Goal: Task Accomplishment & Management: Use online tool/utility

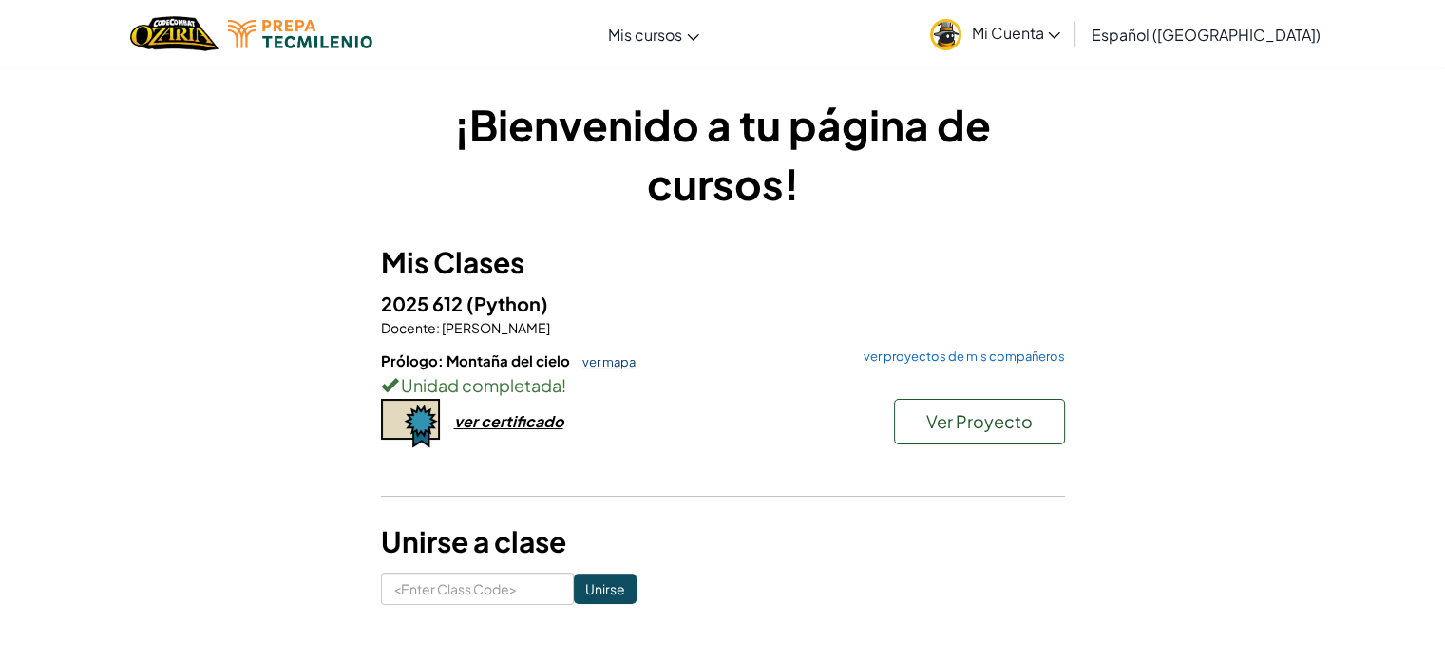
click at [617, 362] on link "ver mapa" at bounding box center [604, 361] width 63 height 15
click at [985, 424] on span "Ver Proyecto" at bounding box center [979, 421] width 106 height 22
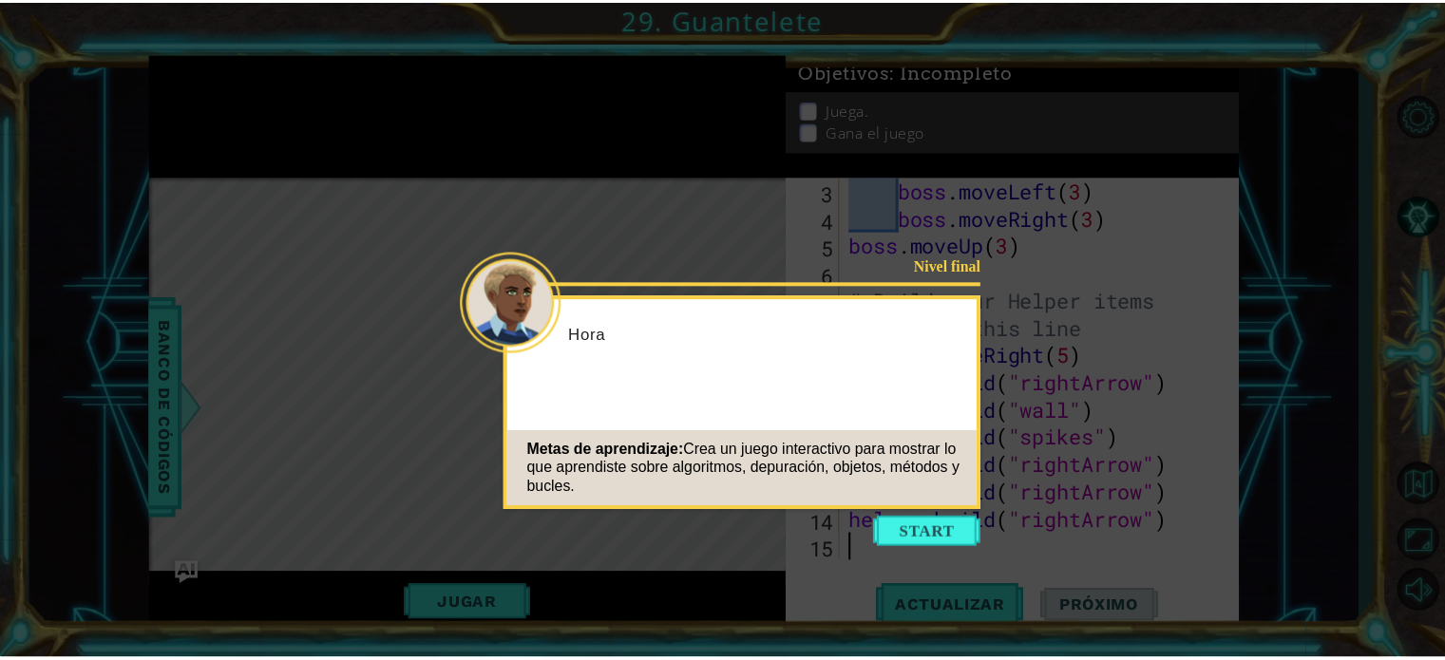
scroll to position [110, 0]
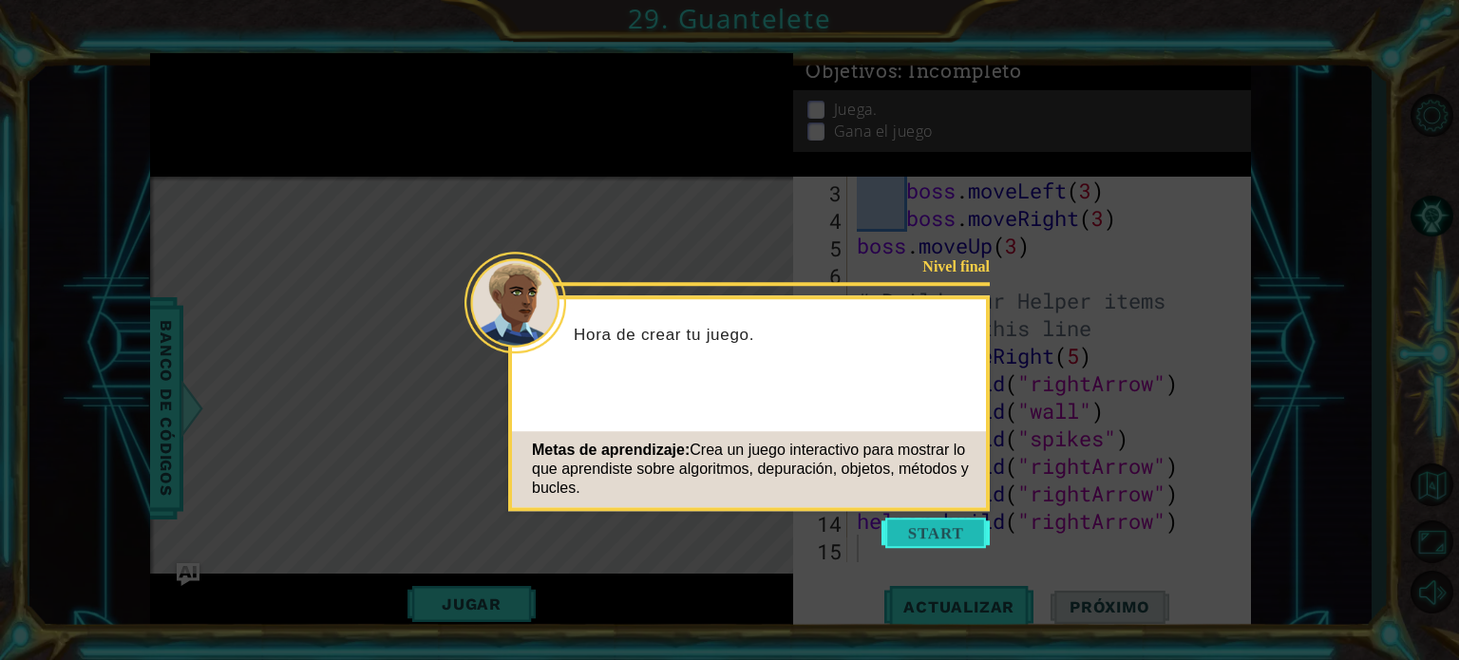
click at [900, 526] on button "Start" at bounding box center [935, 533] width 108 height 30
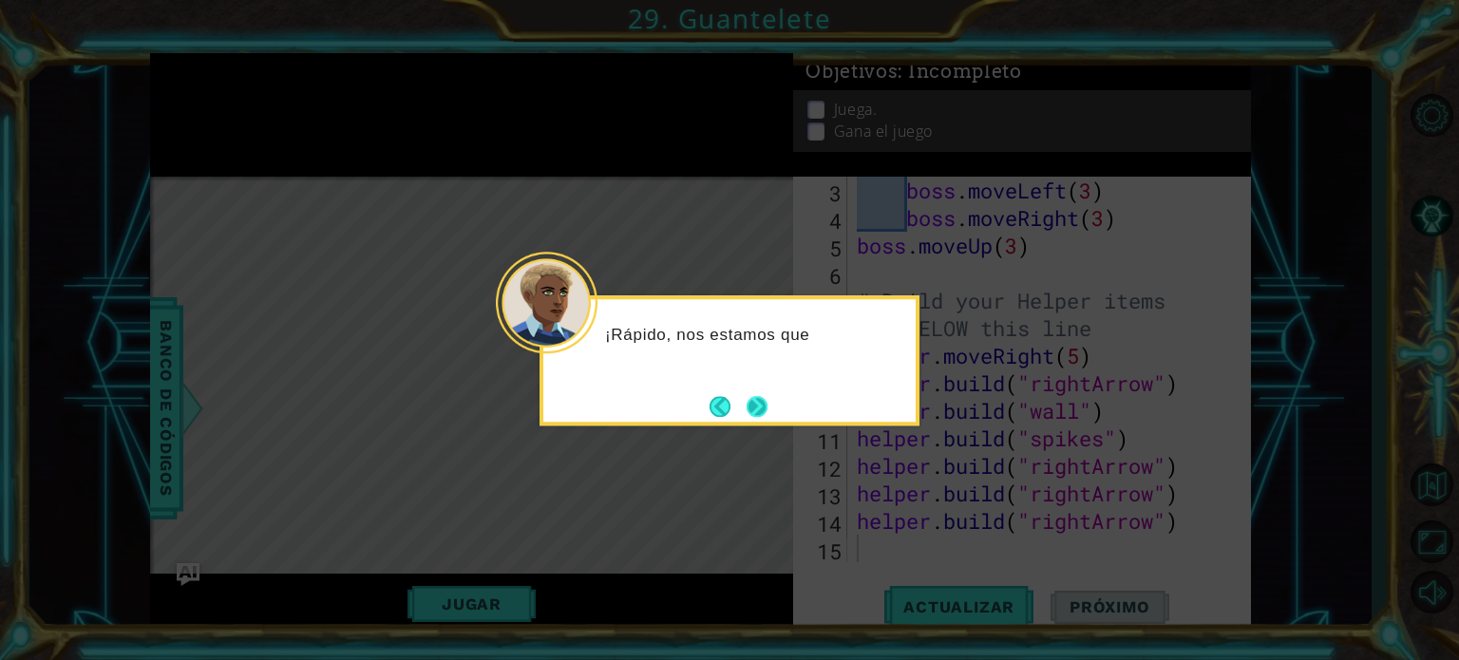
click at [761, 409] on button "Next" at bounding box center [757, 406] width 21 height 21
click at [758, 396] on button "Next" at bounding box center [757, 406] width 21 height 21
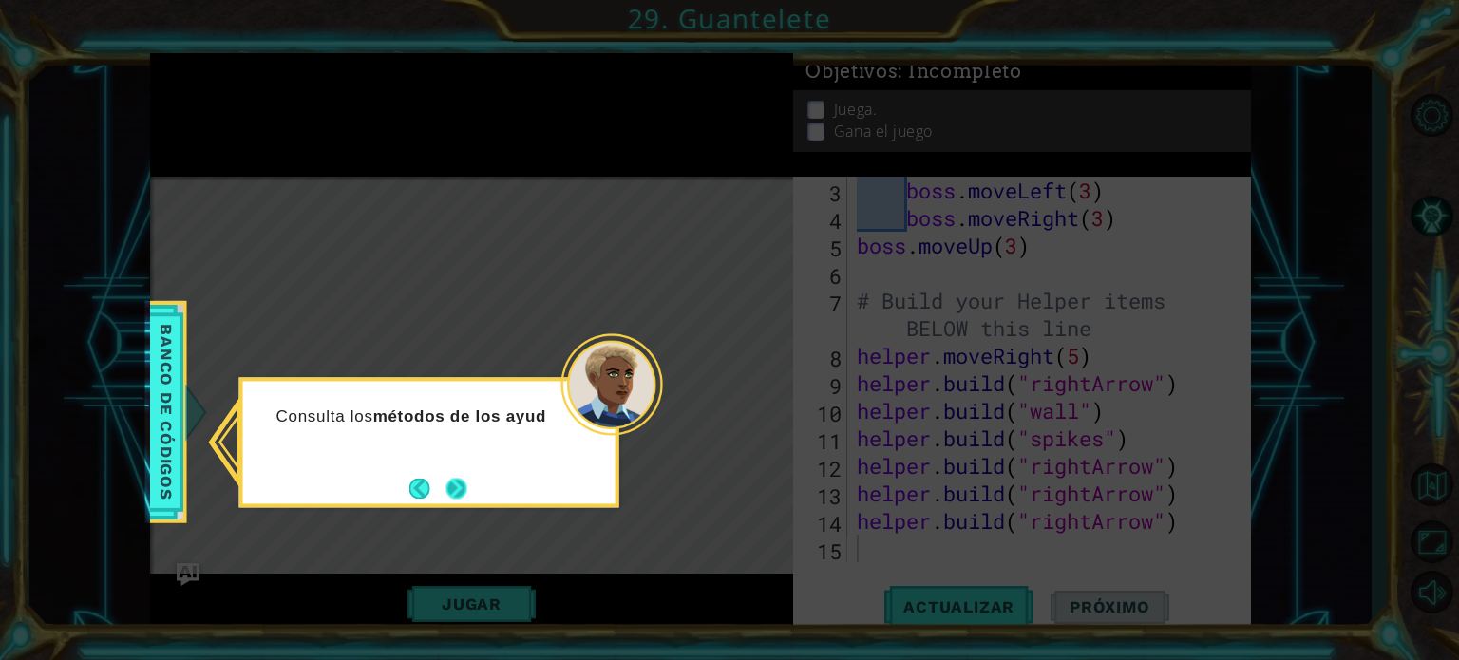
click at [454, 483] on button "Next" at bounding box center [456, 488] width 21 height 21
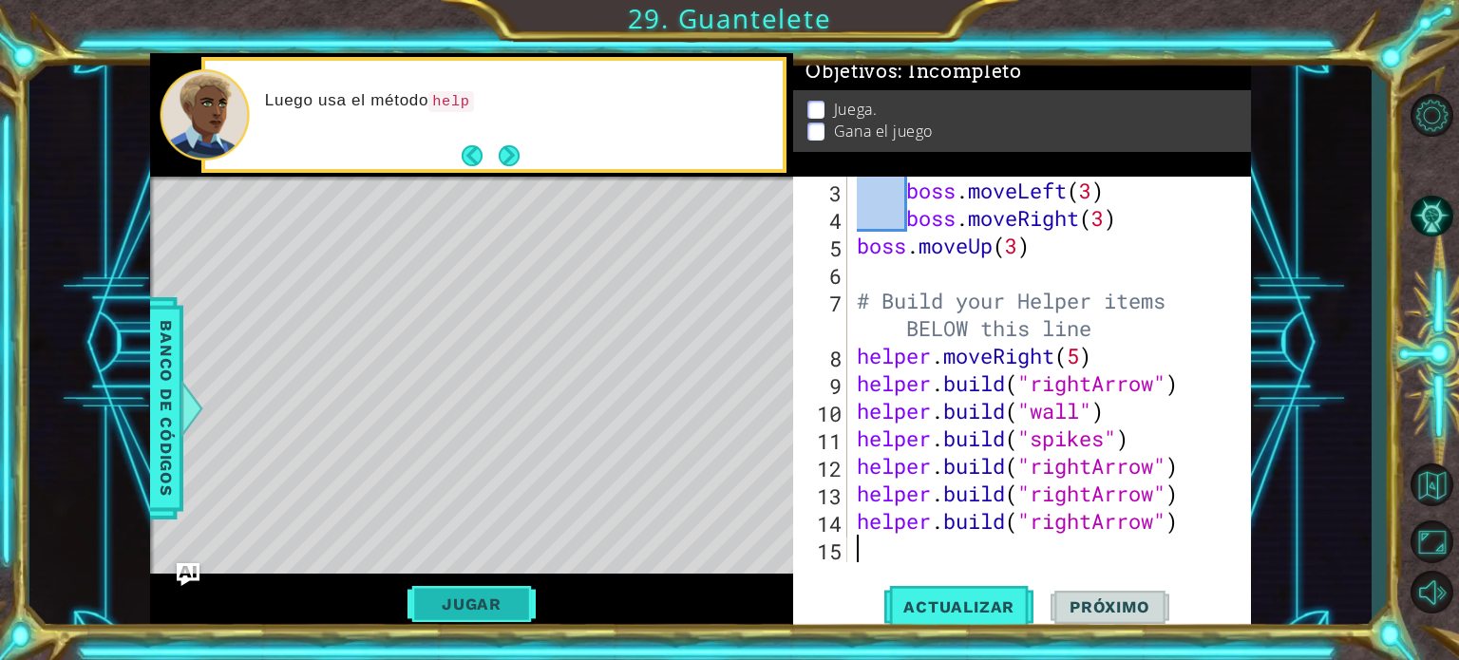
click at [516, 604] on button "Jugar" at bounding box center [472, 604] width 128 height 36
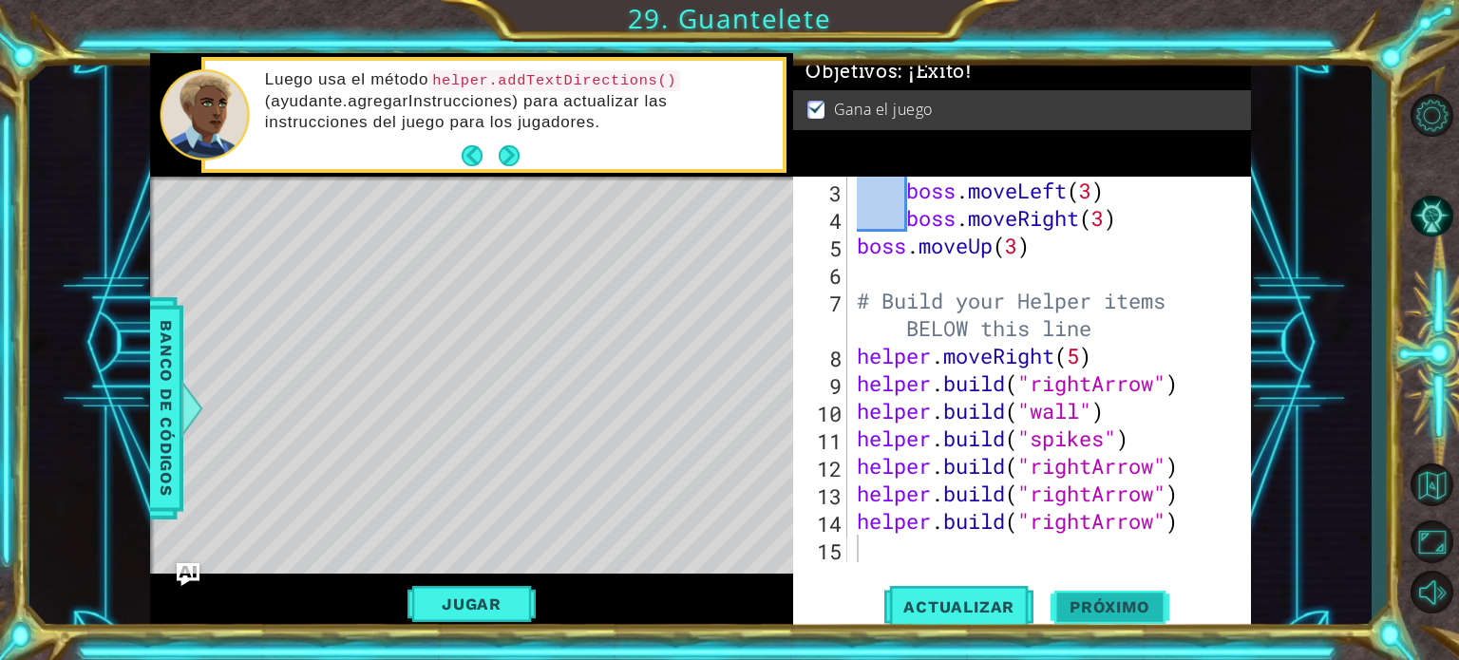
click at [1114, 610] on span "Próximo" at bounding box center [1110, 610] width 118 height 19
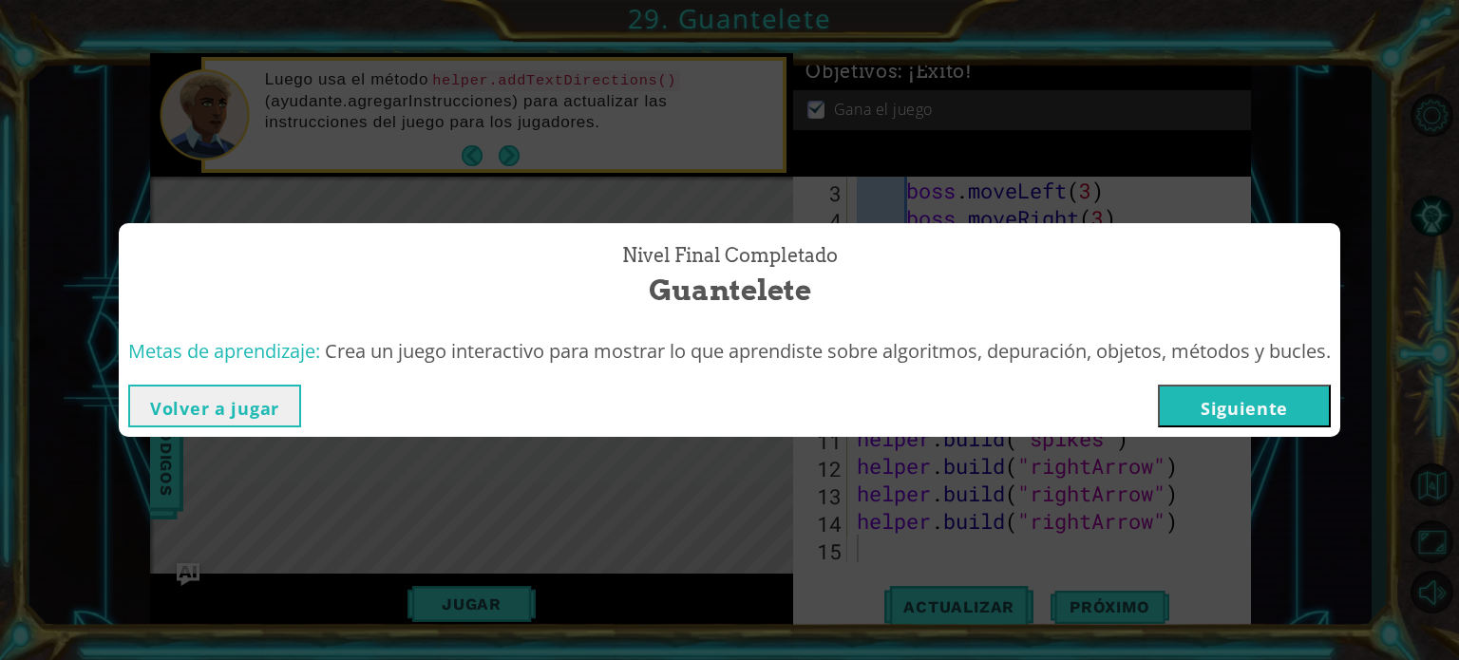
click at [1217, 409] on button "Siguiente" at bounding box center [1244, 406] width 173 height 43
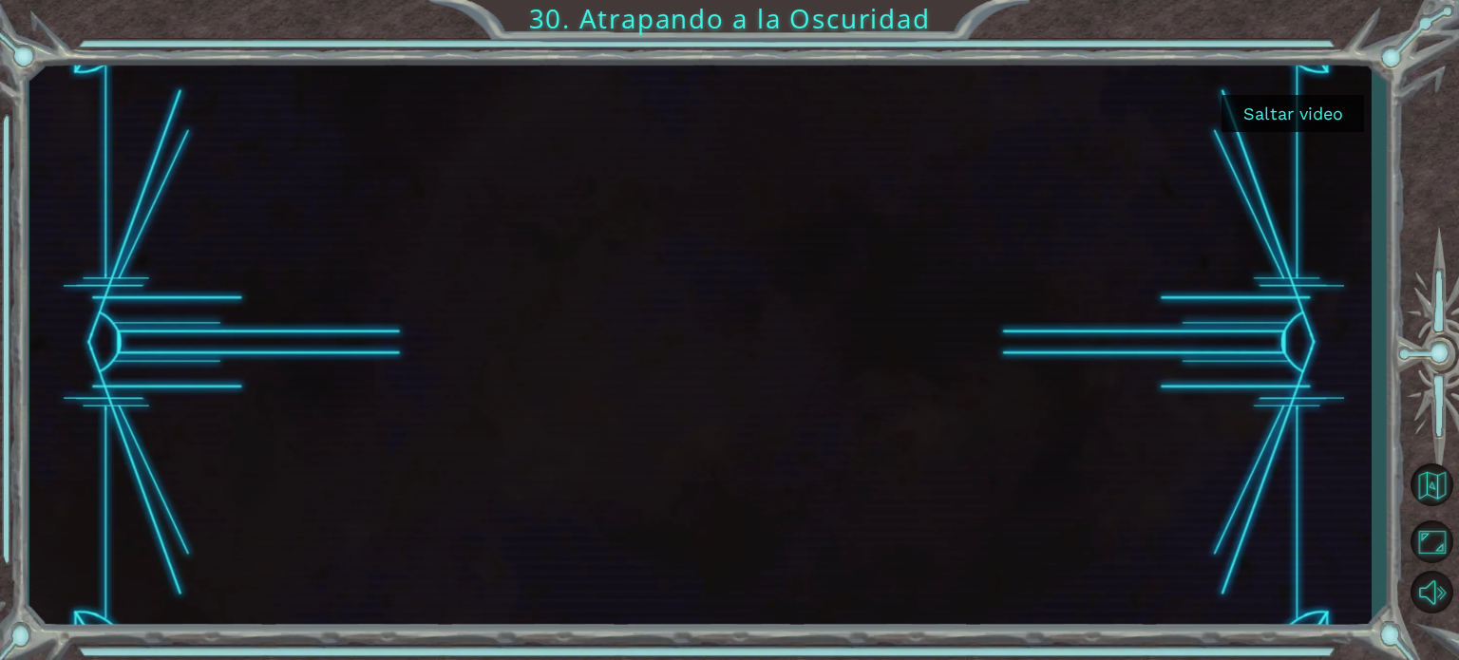
click at [1252, 108] on button "Saltar video" at bounding box center [1293, 113] width 142 height 37
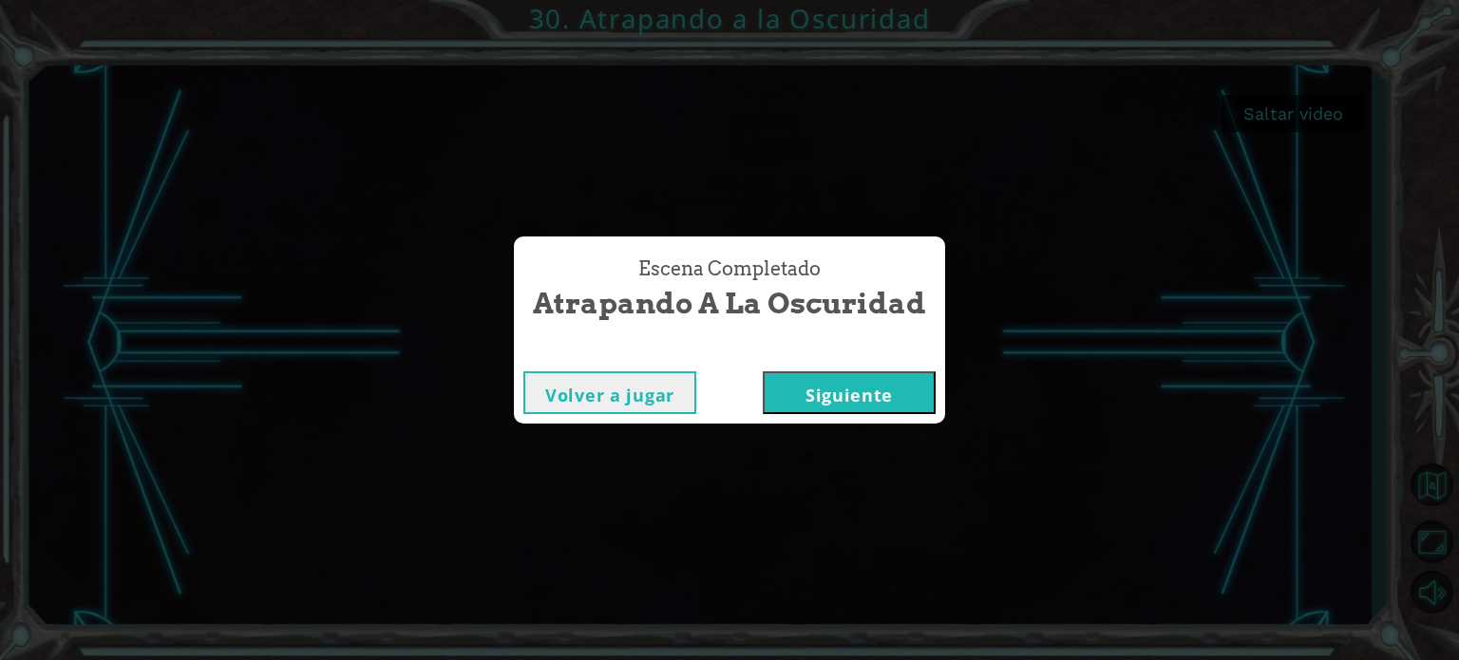
click at [792, 407] on button "Siguiente" at bounding box center [849, 392] width 173 height 43
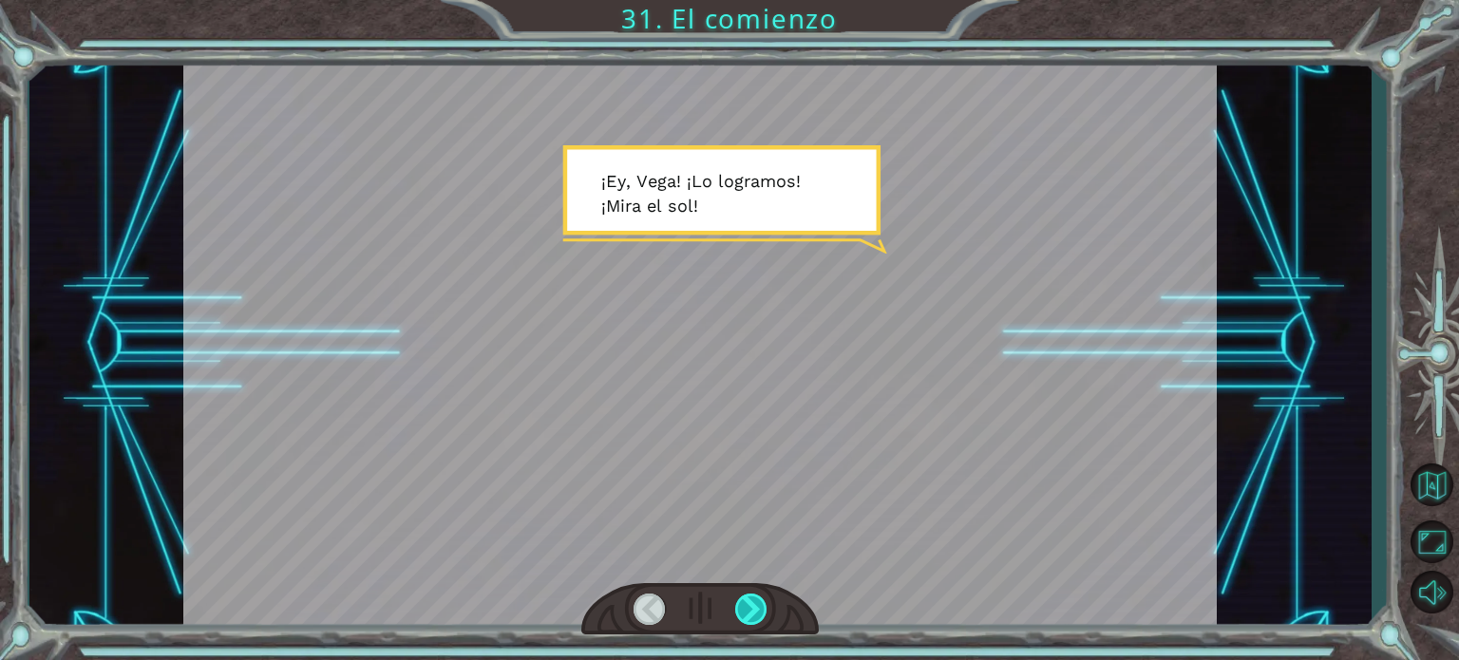
click at [754, 602] on div at bounding box center [751, 609] width 32 height 31
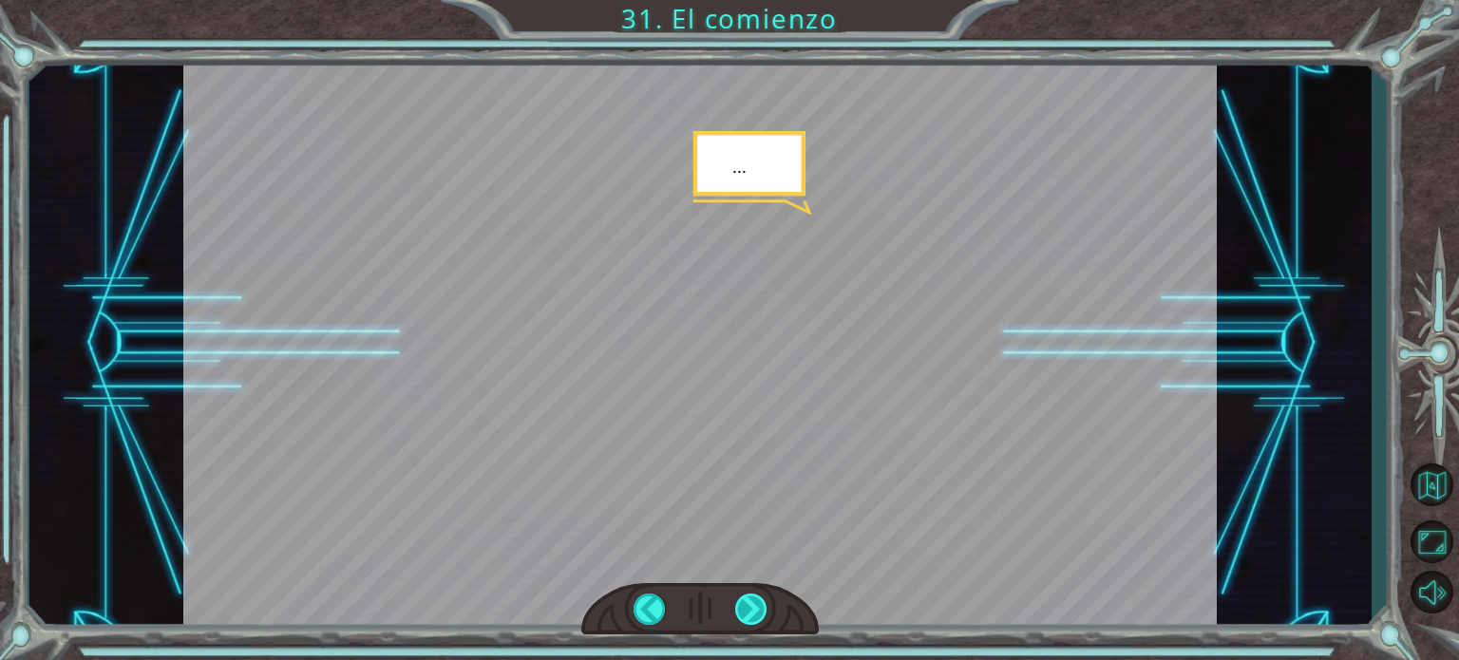
click at [754, 602] on div at bounding box center [751, 609] width 32 height 31
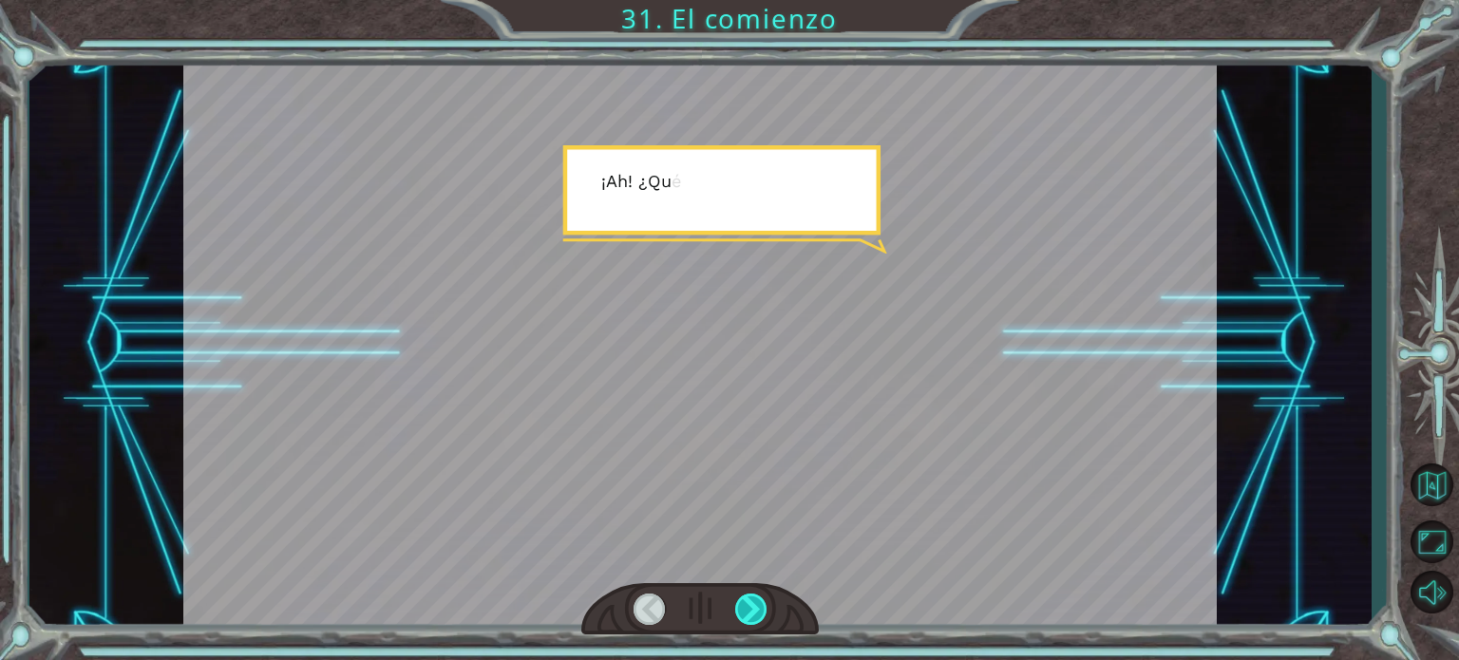
click at [754, 602] on div at bounding box center [751, 609] width 32 height 31
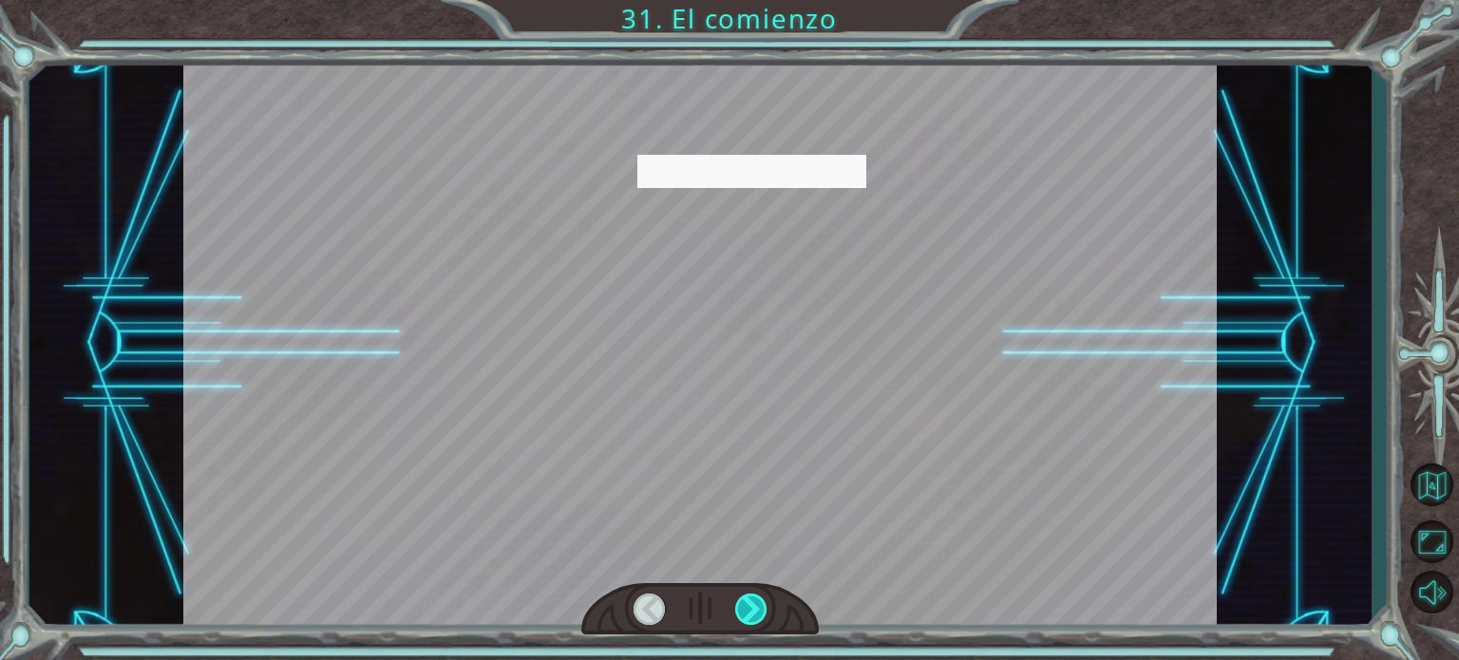
click at [754, 602] on div at bounding box center [751, 609] width 32 height 31
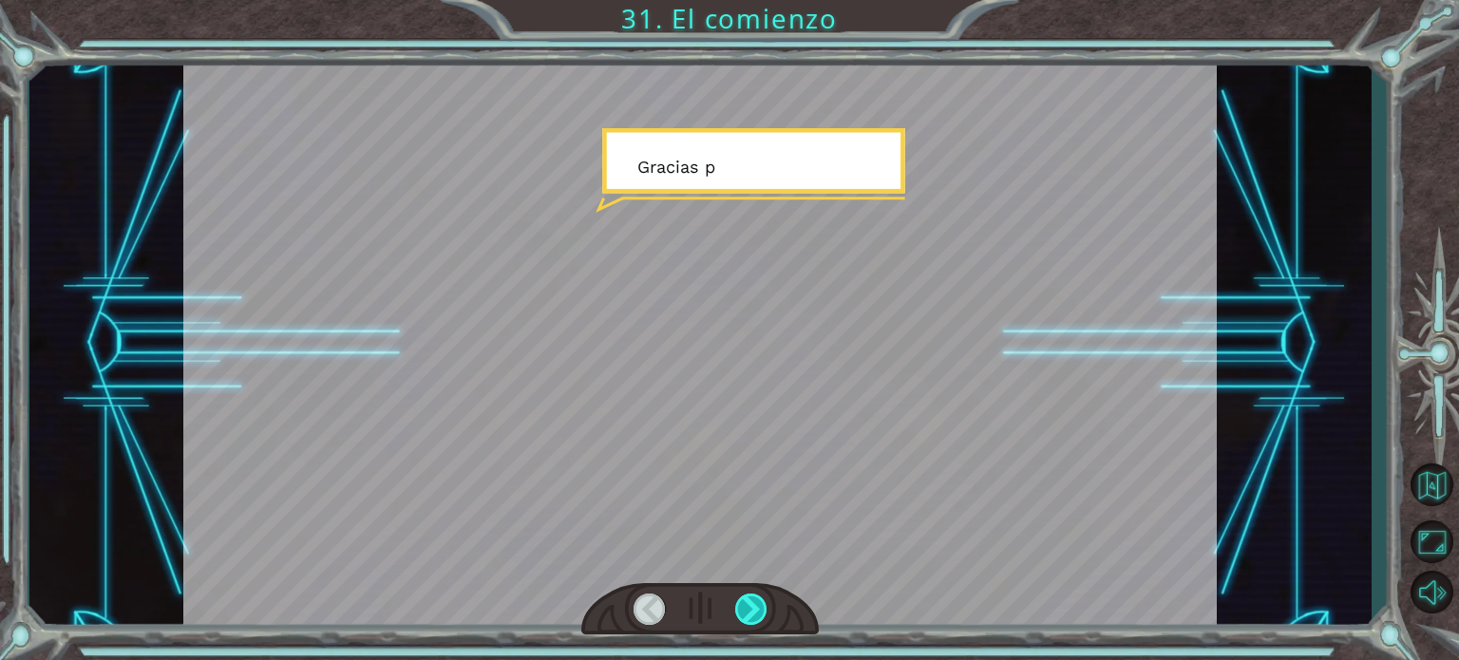
click at [754, 602] on div at bounding box center [751, 609] width 32 height 31
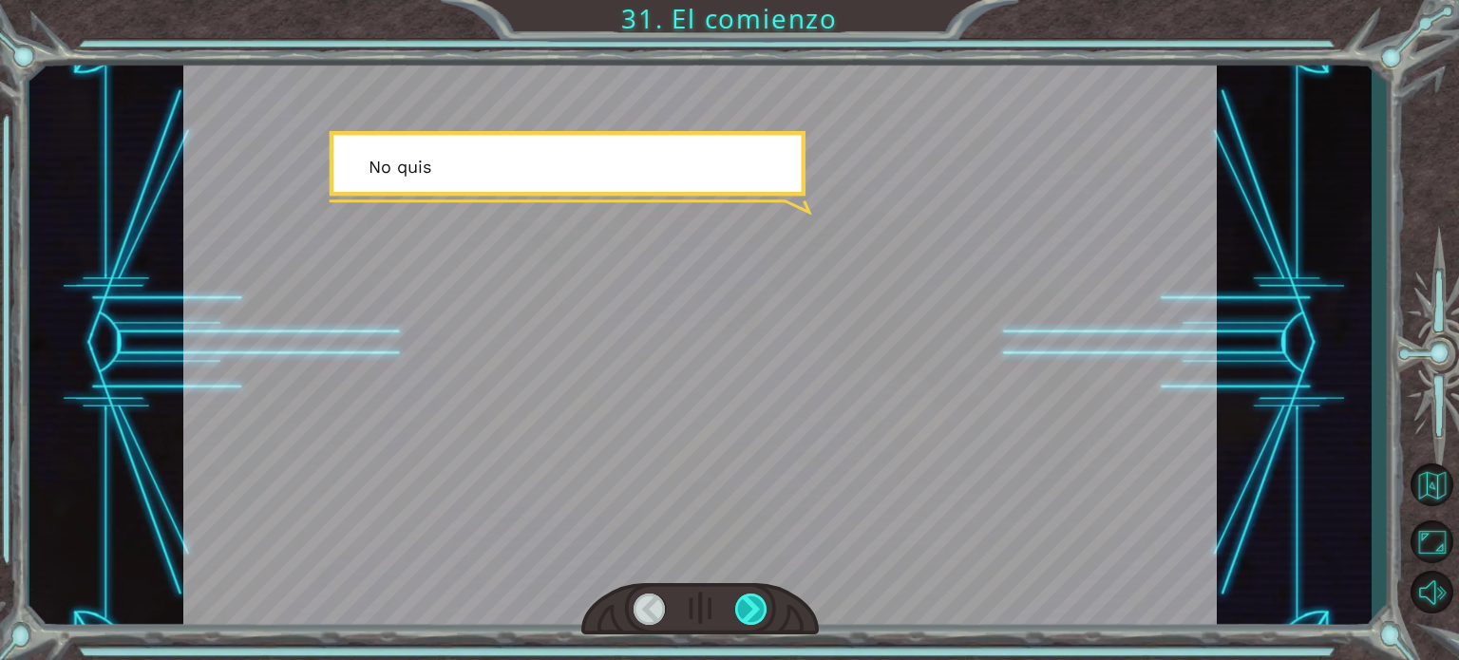
click at [754, 602] on div at bounding box center [751, 609] width 32 height 31
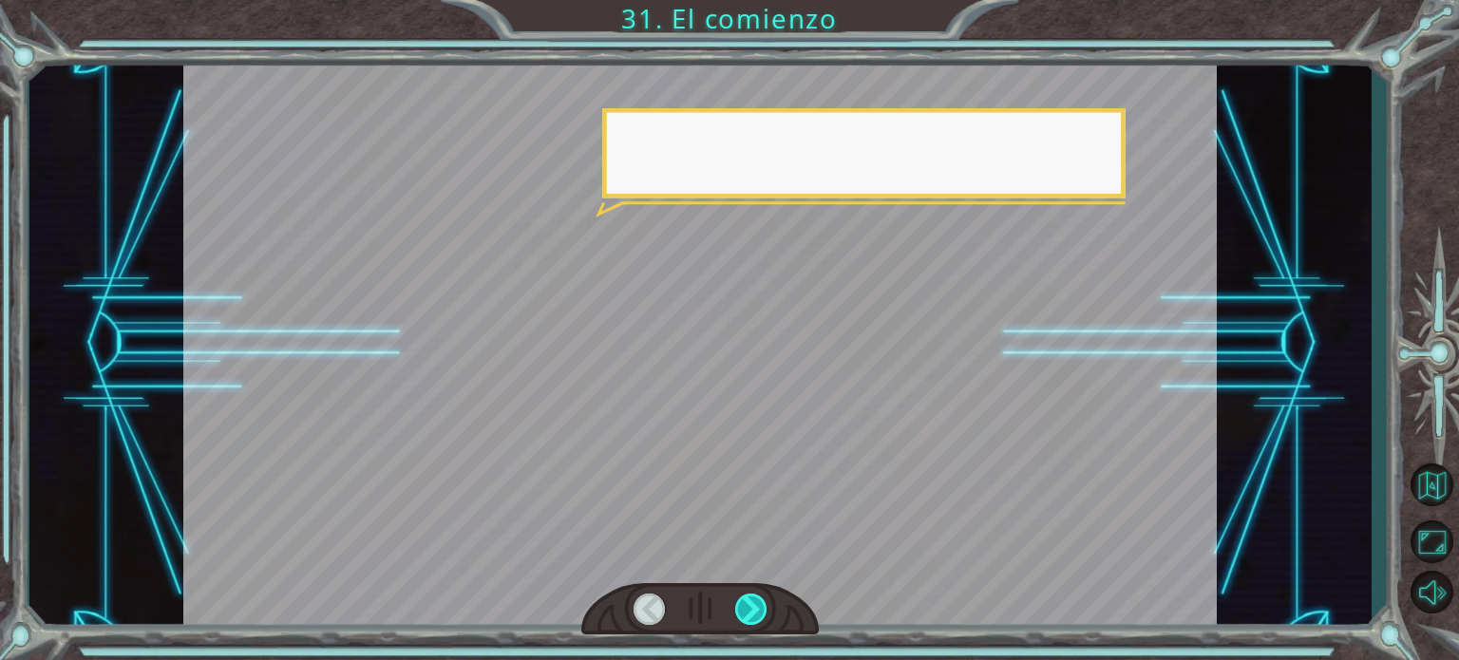
click at [754, 602] on div at bounding box center [751, 609] width 32 height 31
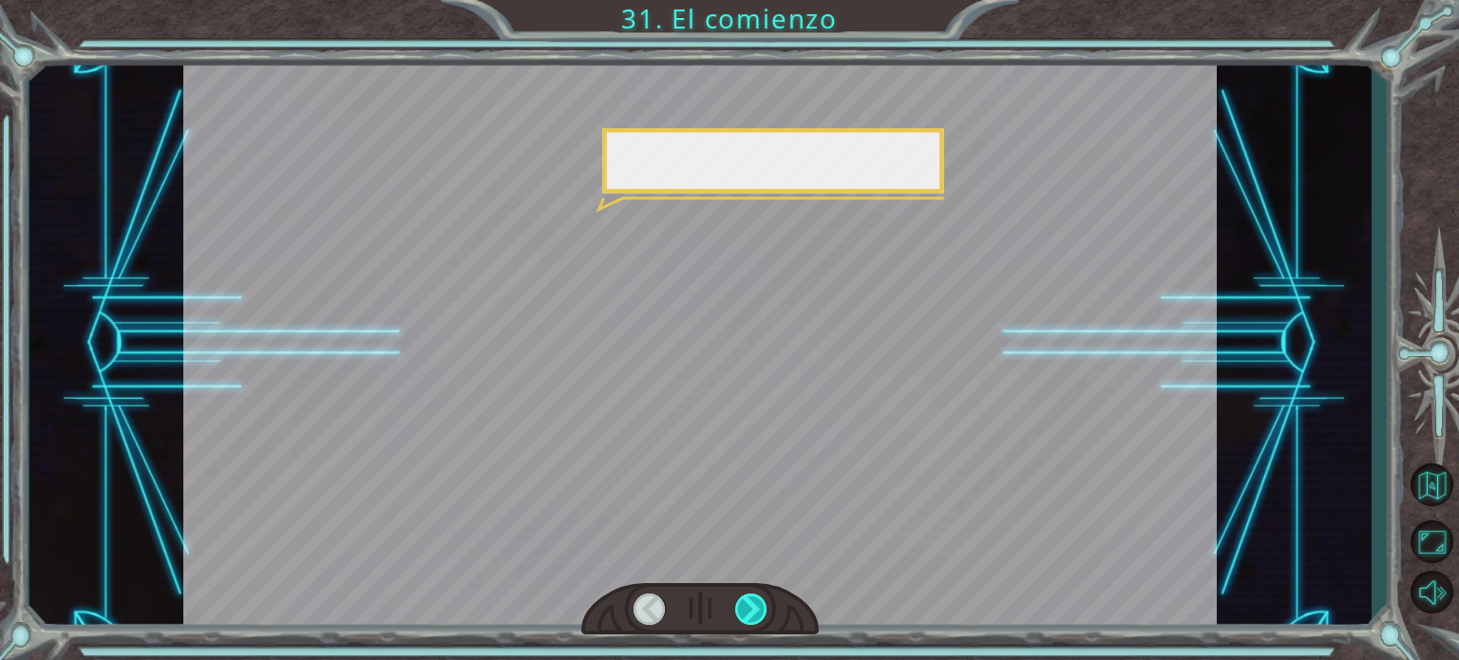
click at [754, 602] on div at bounding box center [751, 609] width 32 height 31
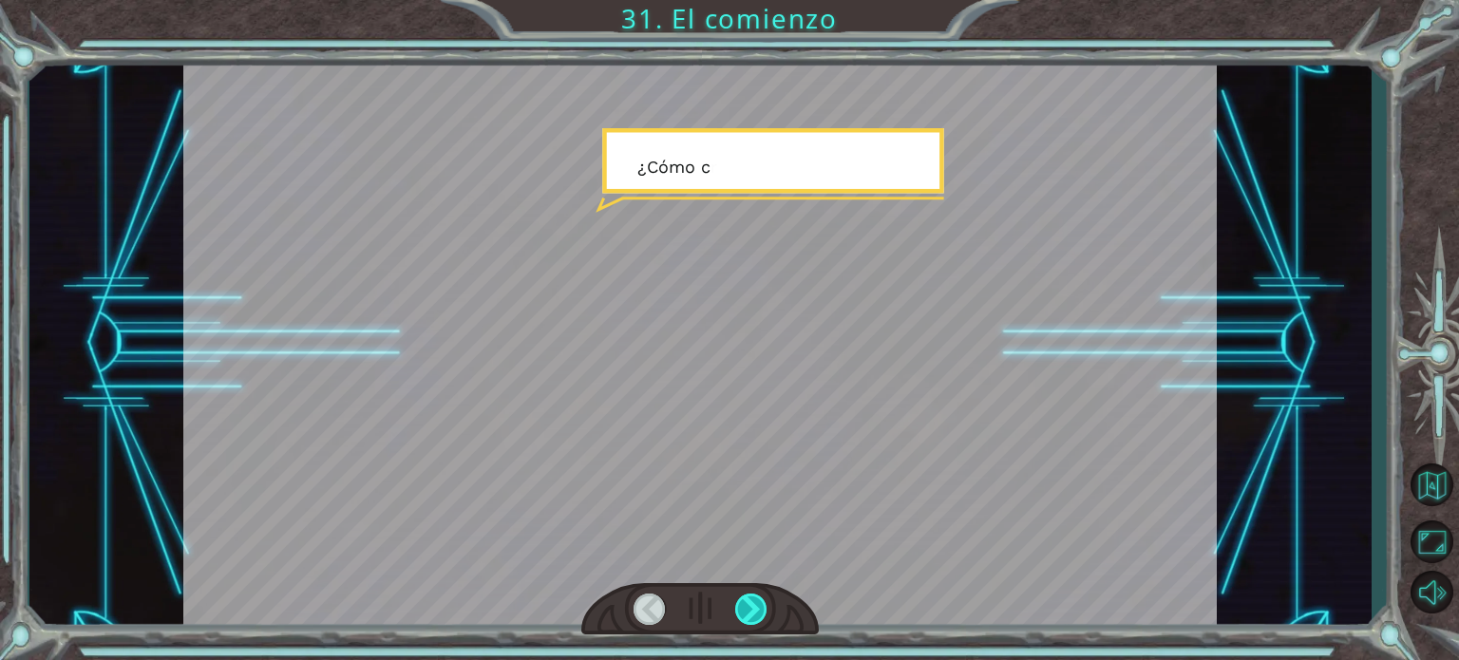
click at [754, 602] on div at bounding box center [751, 609] width 32 height 31
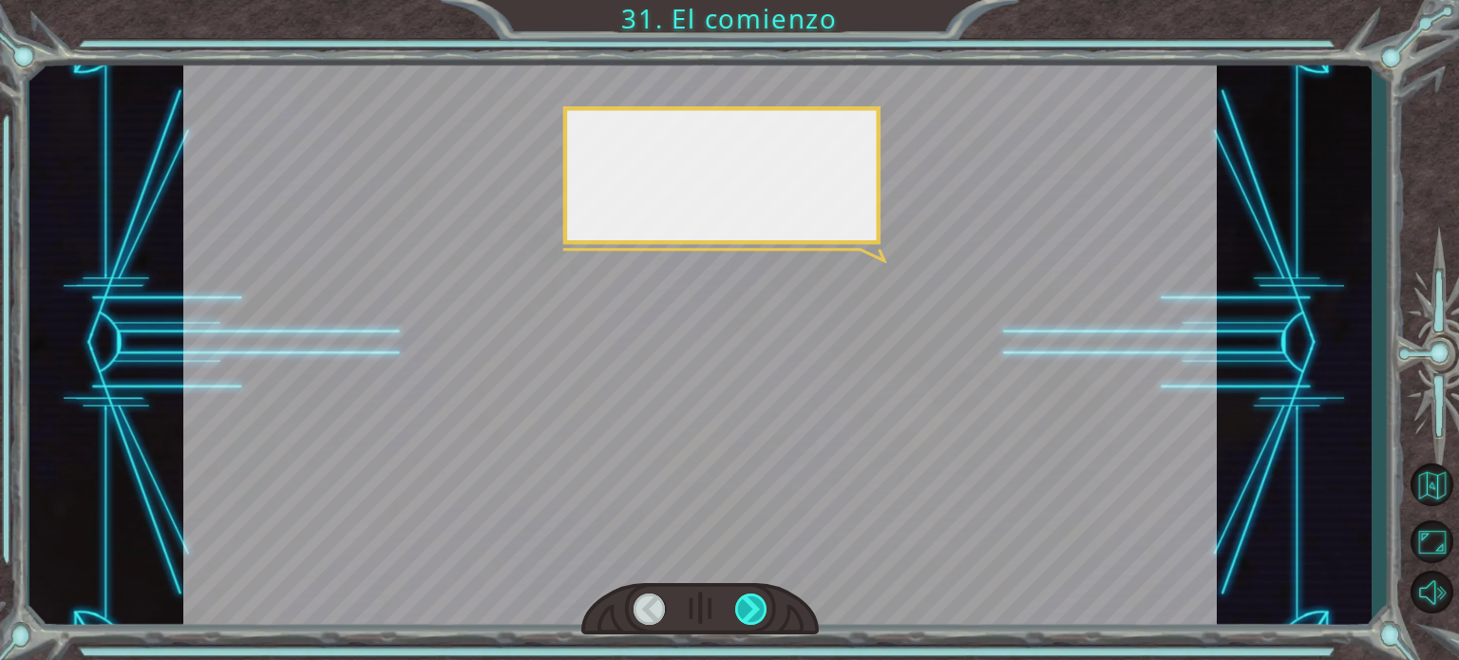
click at [754, 602] on div at bounding box center [751, 609] width 32 height 31
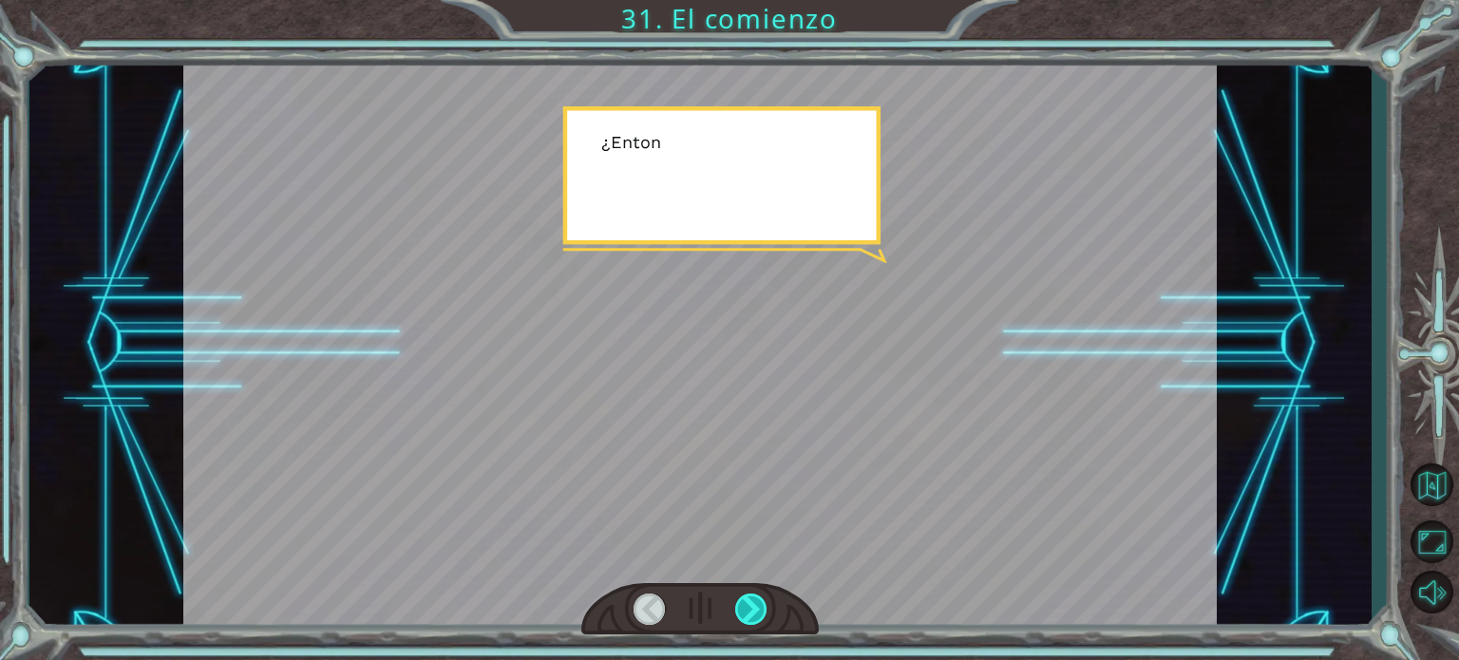
click at [754, 602] on div at bounding box center [751, 609] width 32 height 31
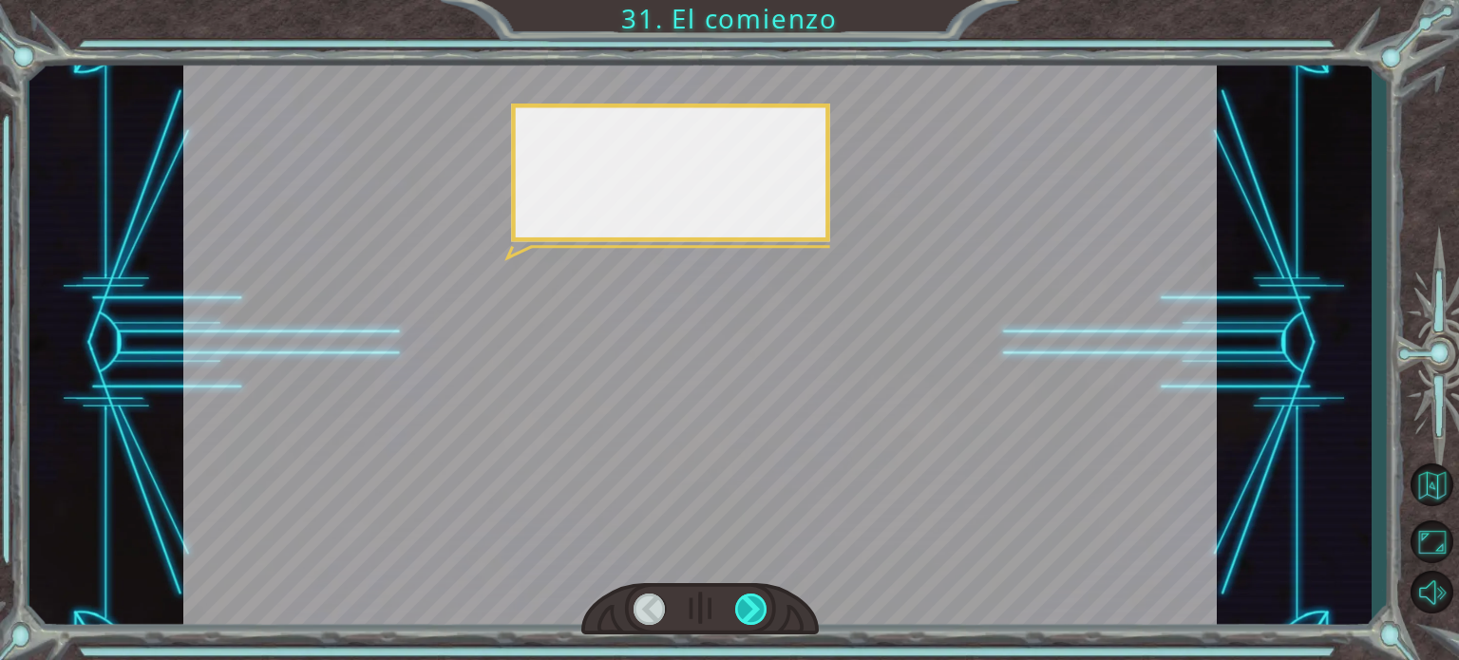
click at [754, 602] on div at bounding box center [751, 609] width 32 height 31
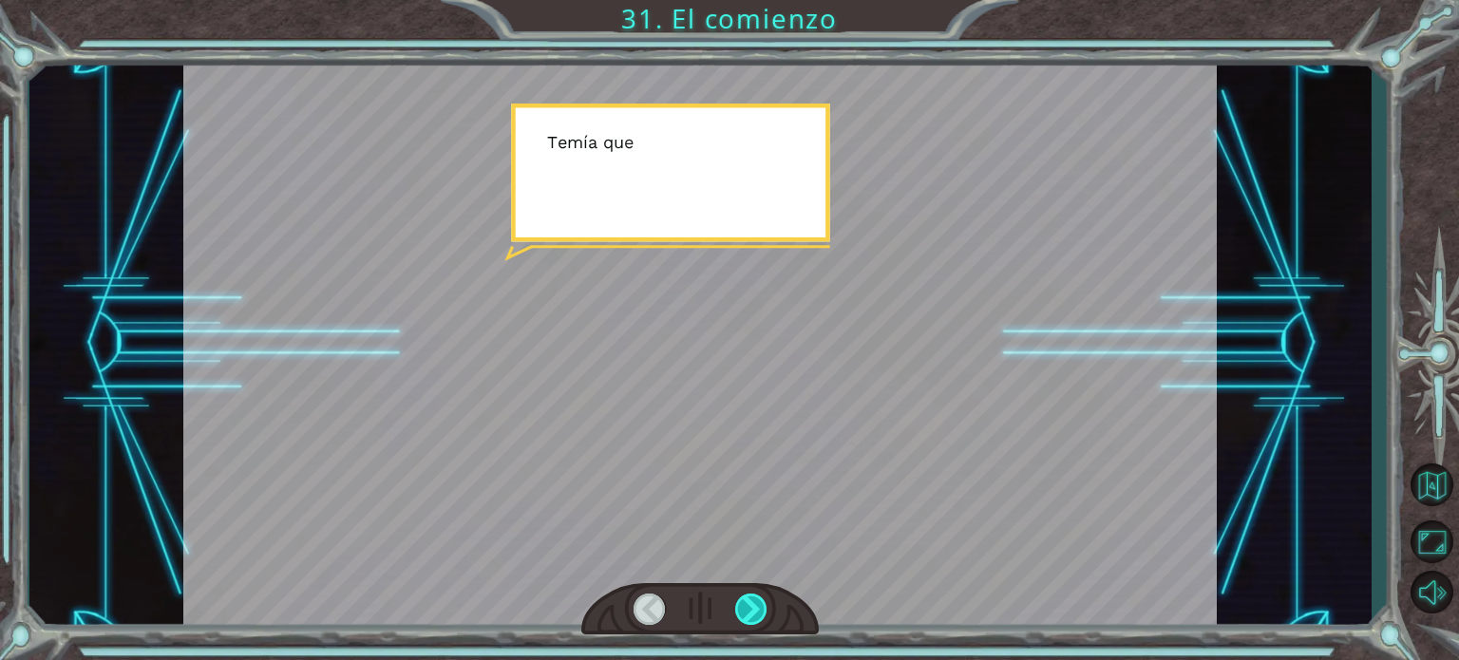
click at [754, 602] on div at bounding box center [751, 609] width 32 height 31
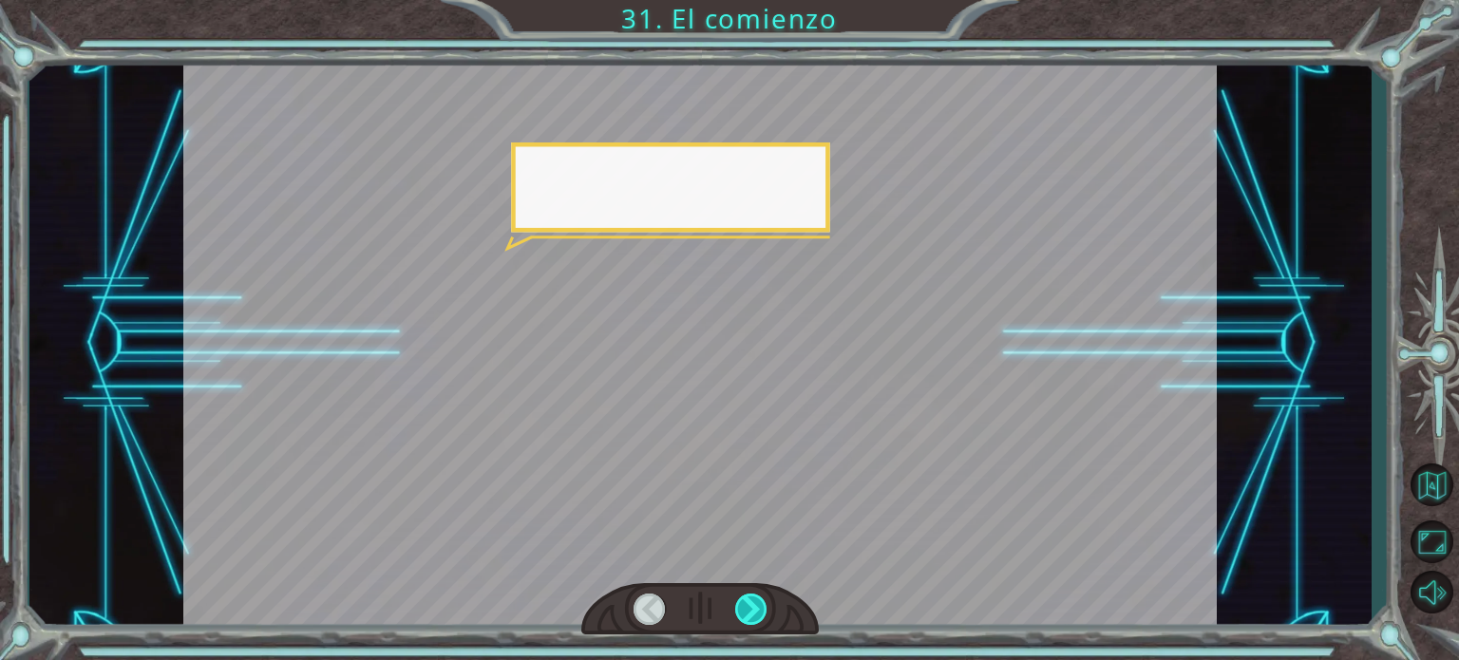
click at [754, 602] on div at bounding box center [751, 609] width 32 height 31
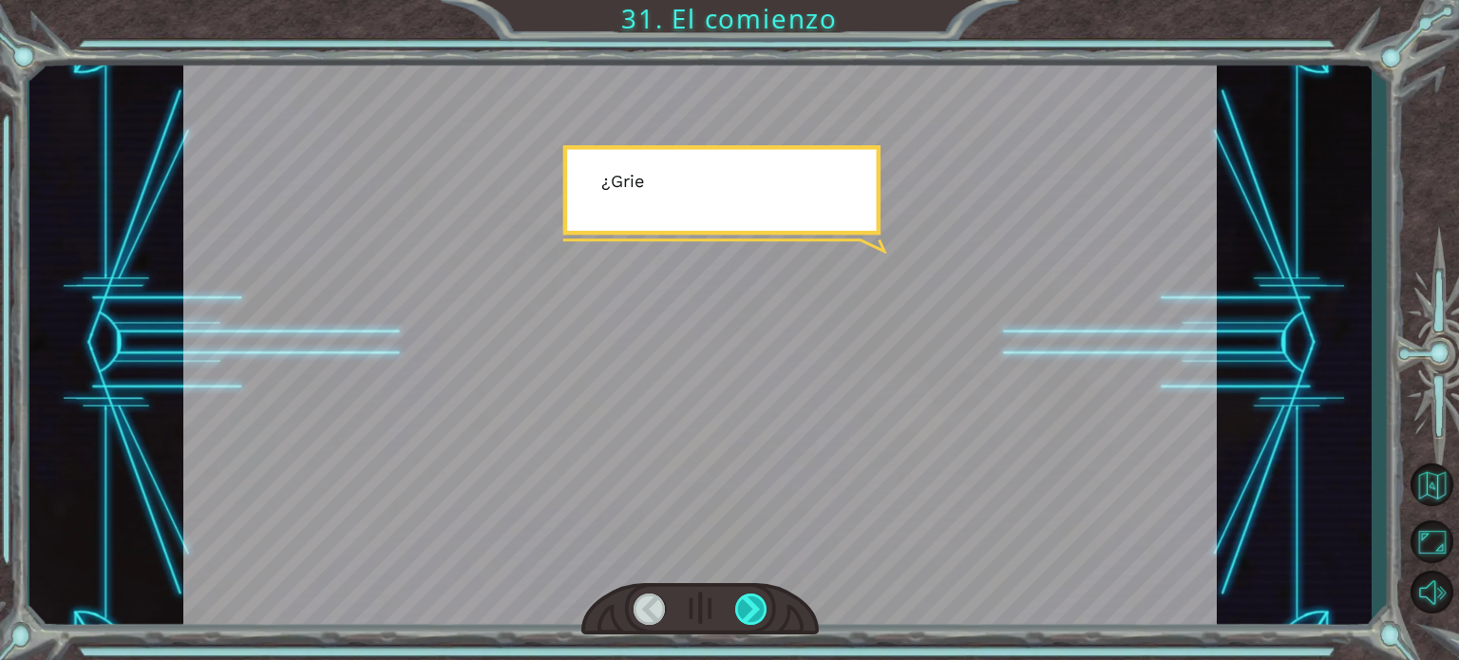
click at [754, 602] on div at bounding box center [751, 609] width 32 height 31
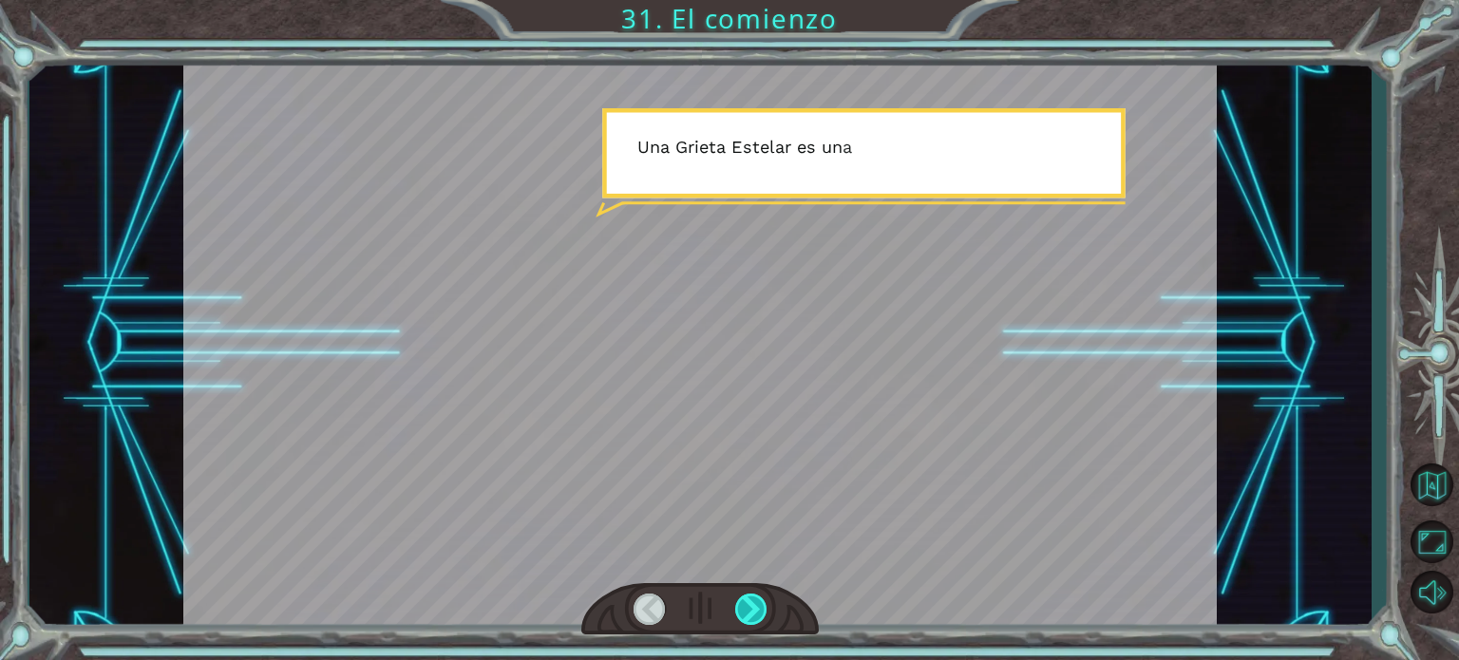
click at [754, 602] on div at bounding box center [751, 609] width 32 height 31
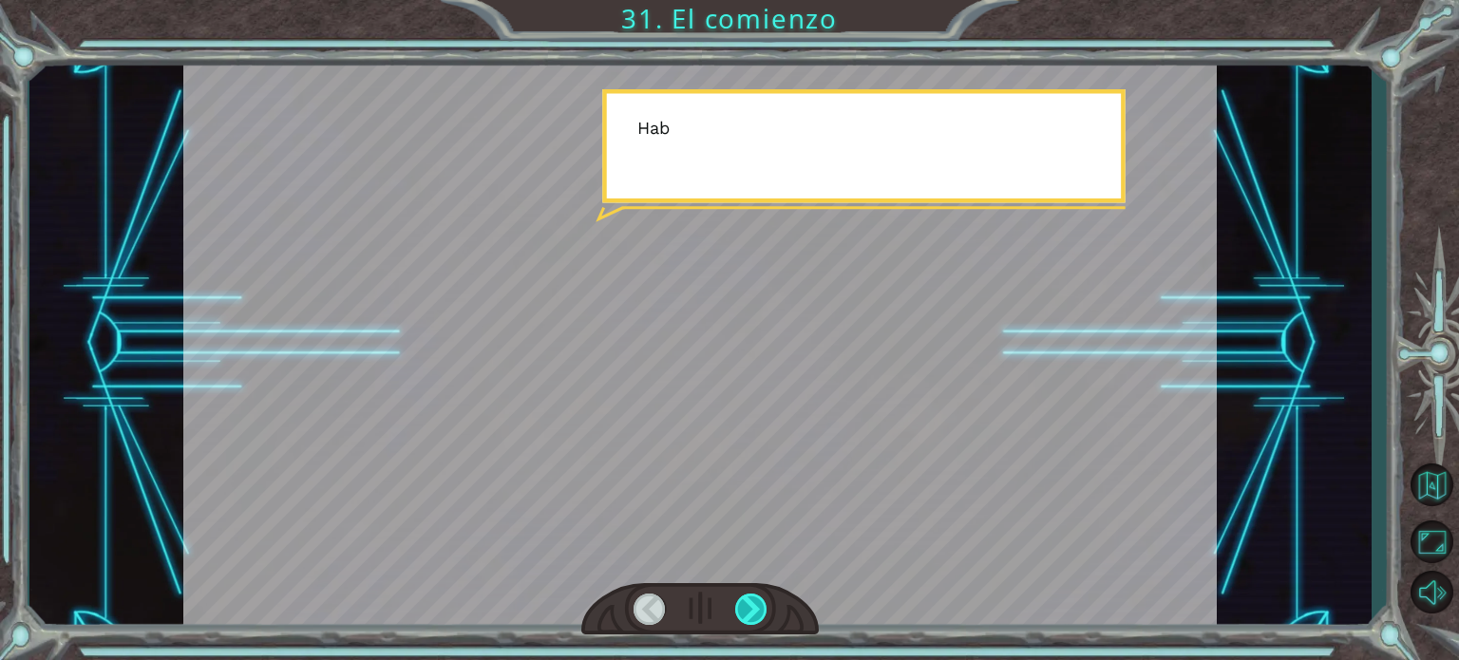
click at [754, 602] on div at bounding box center [751, 609] width 32 height 31
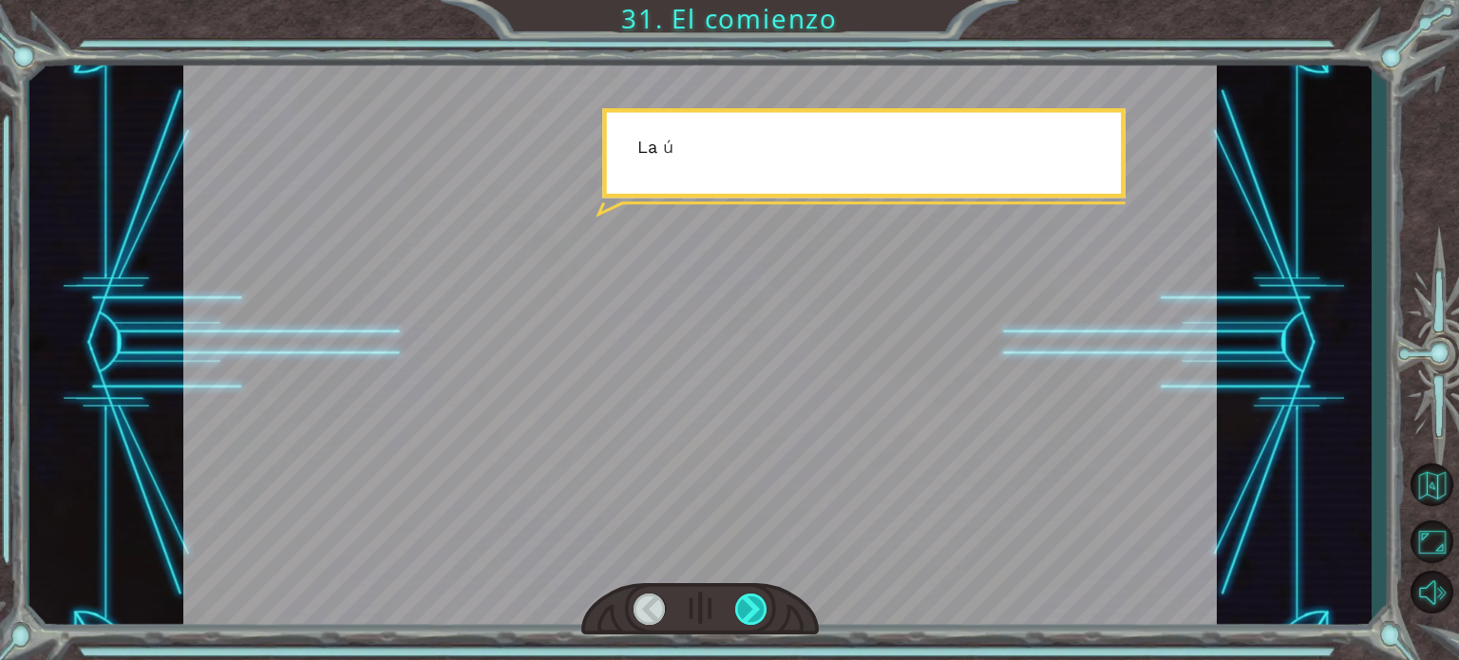
click at [754, 602] on div at bounding box center [751, 609] width 32 height 31
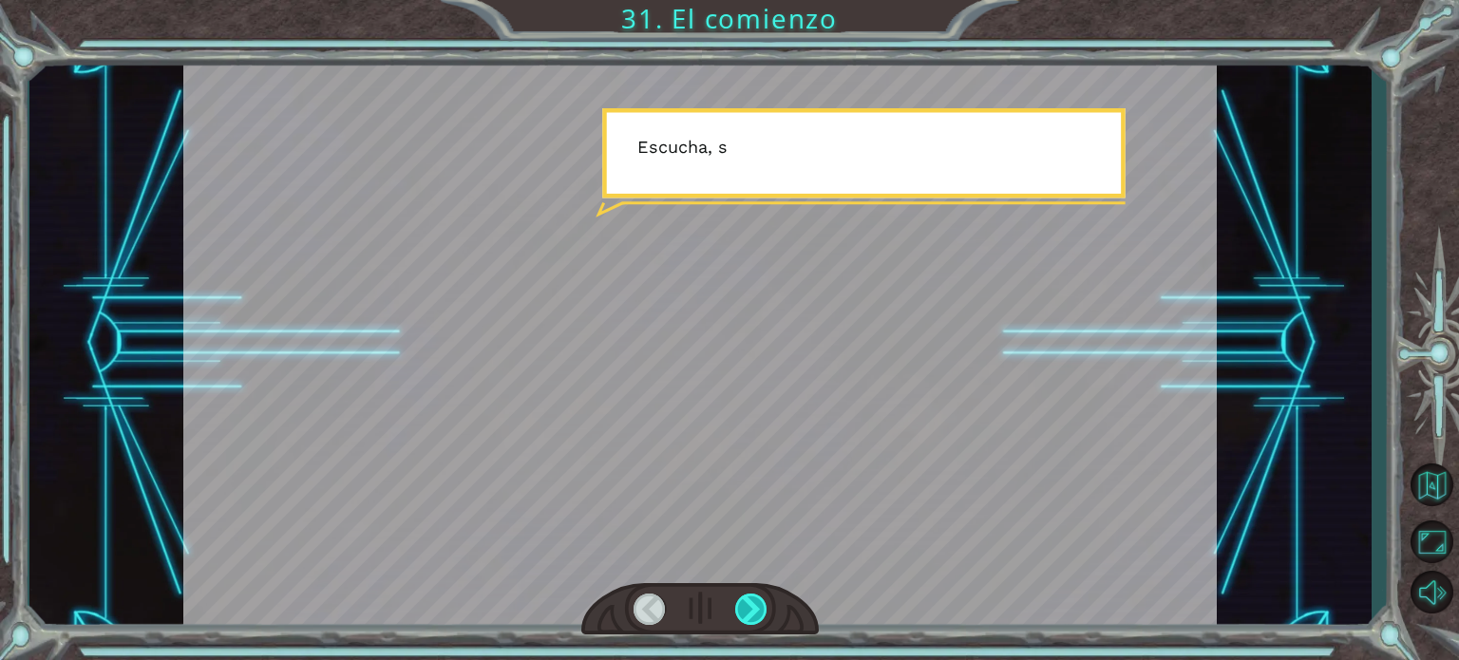
click at [754, 602] on div at bounding box center [751, 609] width 32 height 31
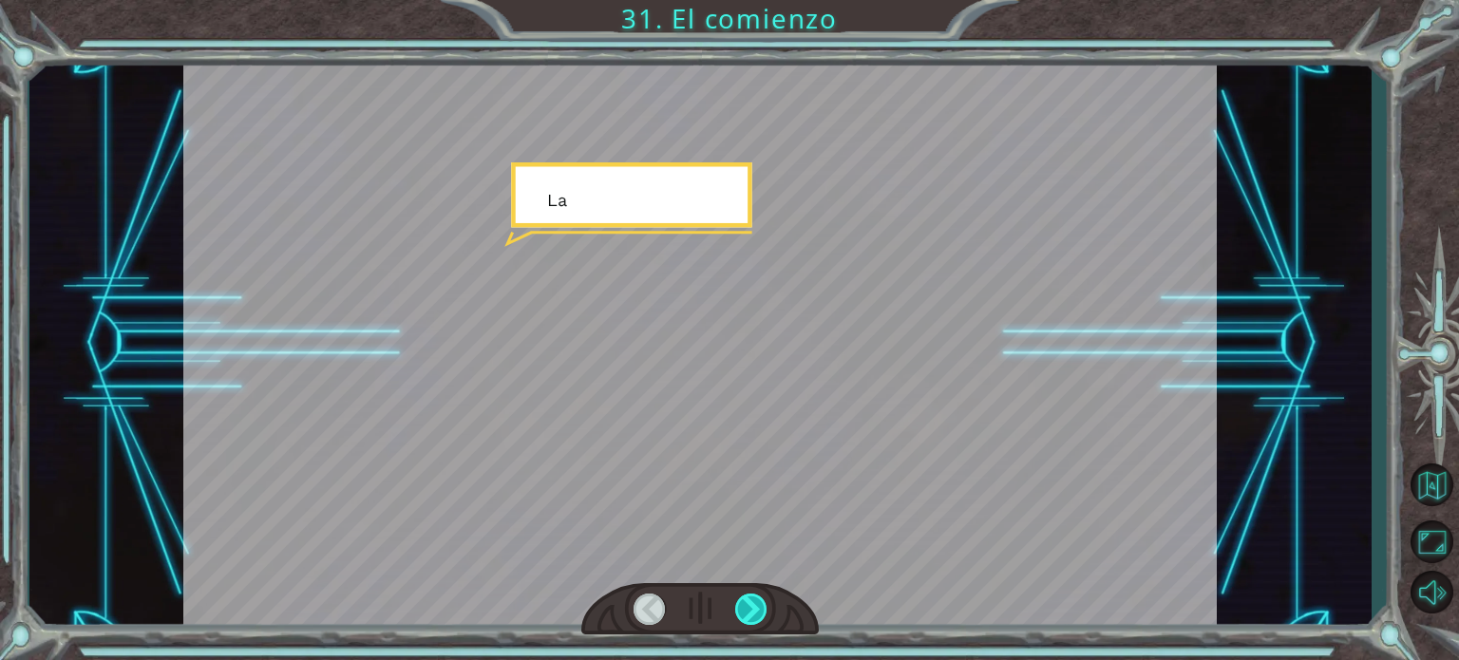
click at [754, 602] on div at bounding box center [751, 609] width 32 height 31
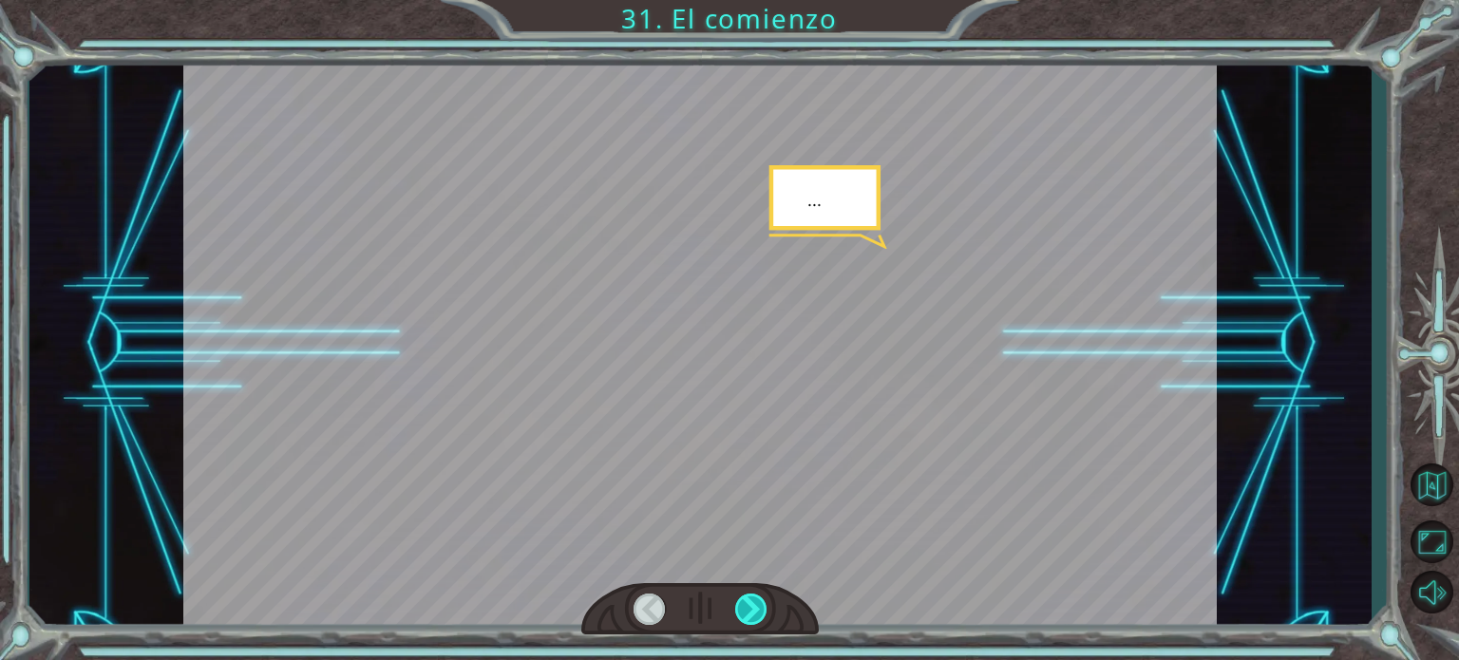
click at [754, 602] on div at bounding box center [751, 609] width 32 height 31
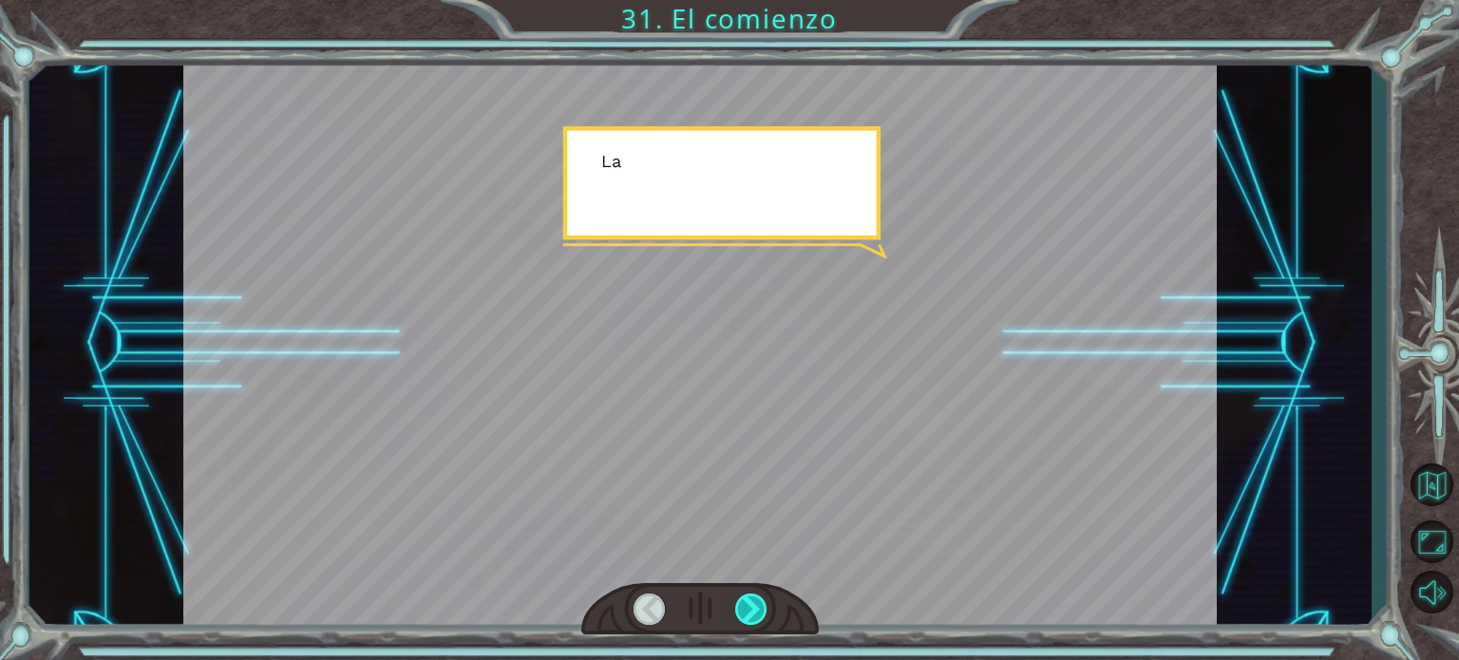
click at [754, 602] on div at bounding box center [751, 609] width 32 height 31
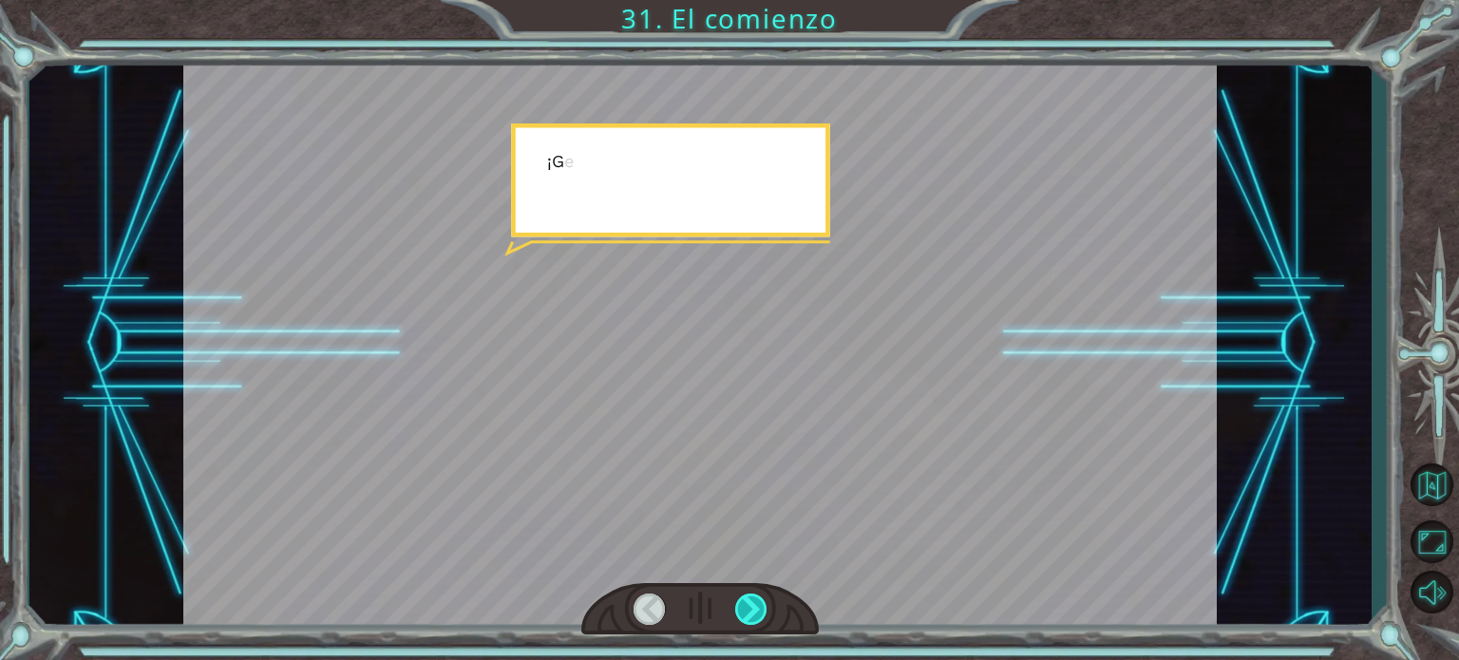
click at [754, 602] on div at bounding box center [751, 609] width 32 height 31
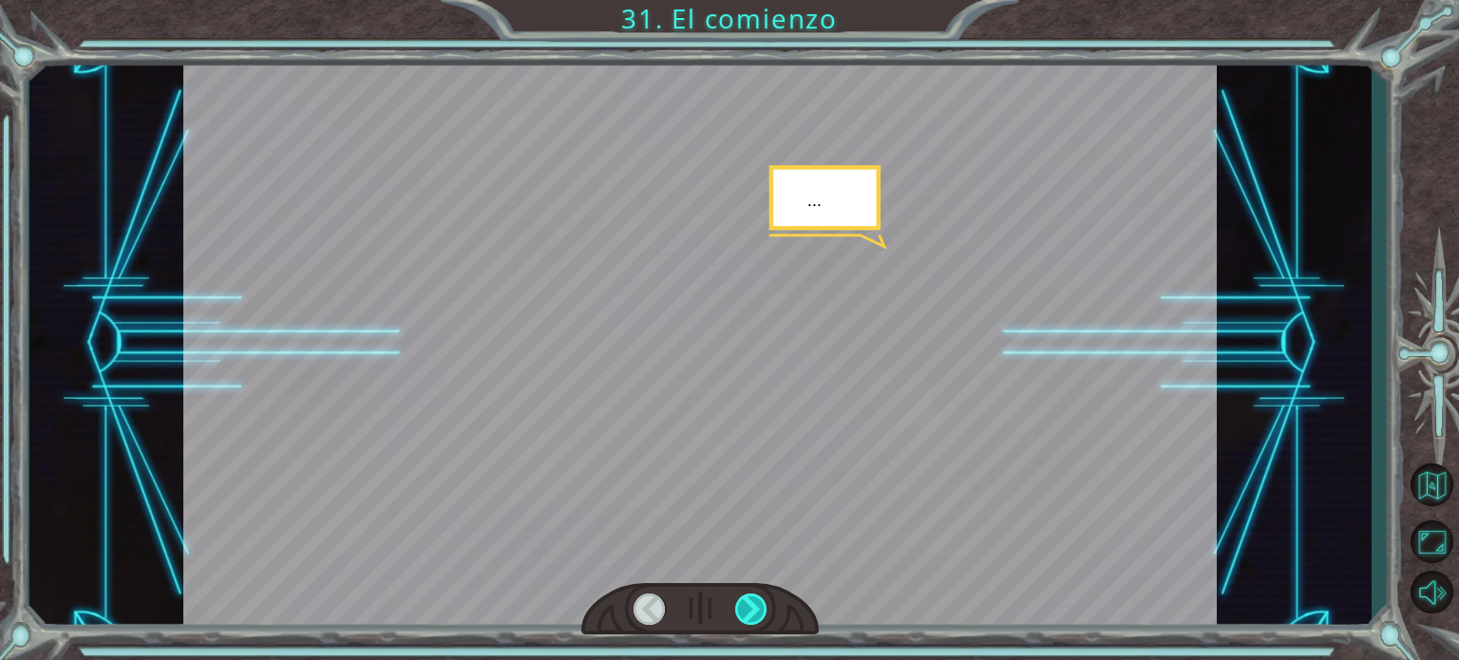
click at [754, 602] on div at bounding box center [751, 609] width 32 height 31
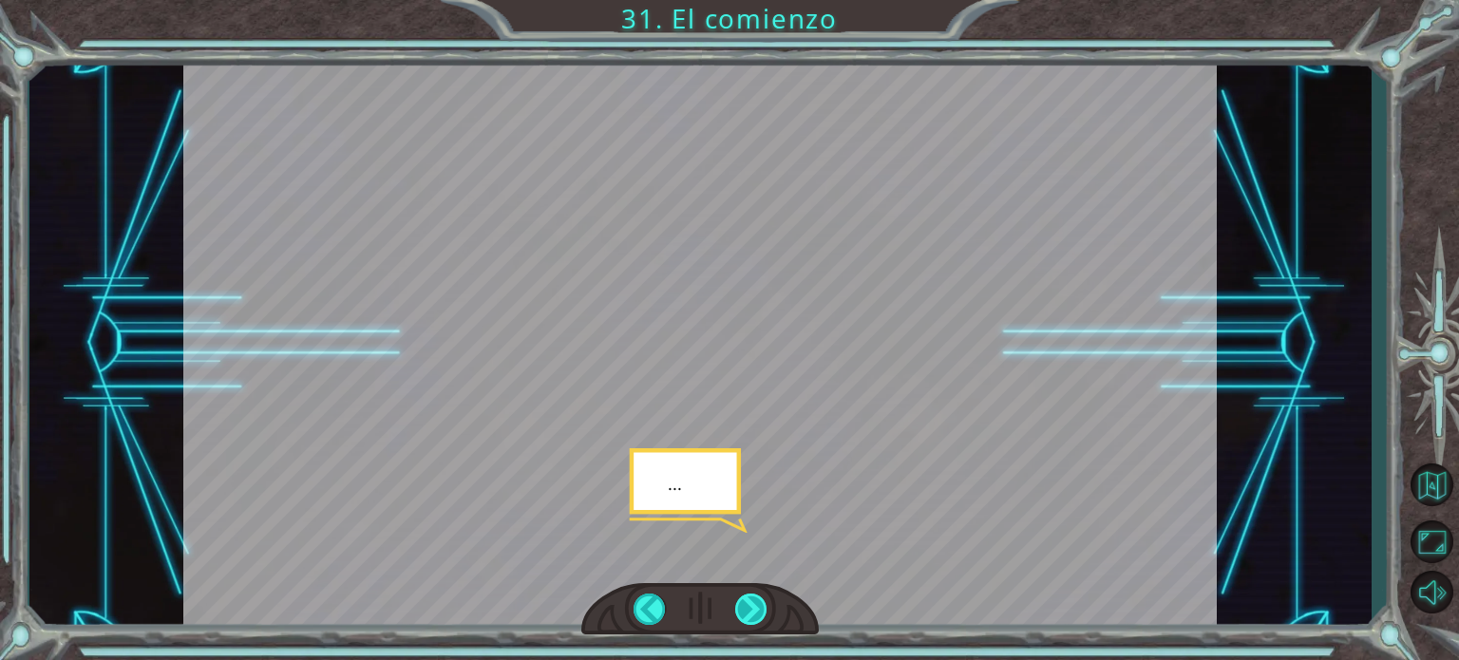
click at [754, 602] on div at bounding box center [751, 609] width 32 height 31
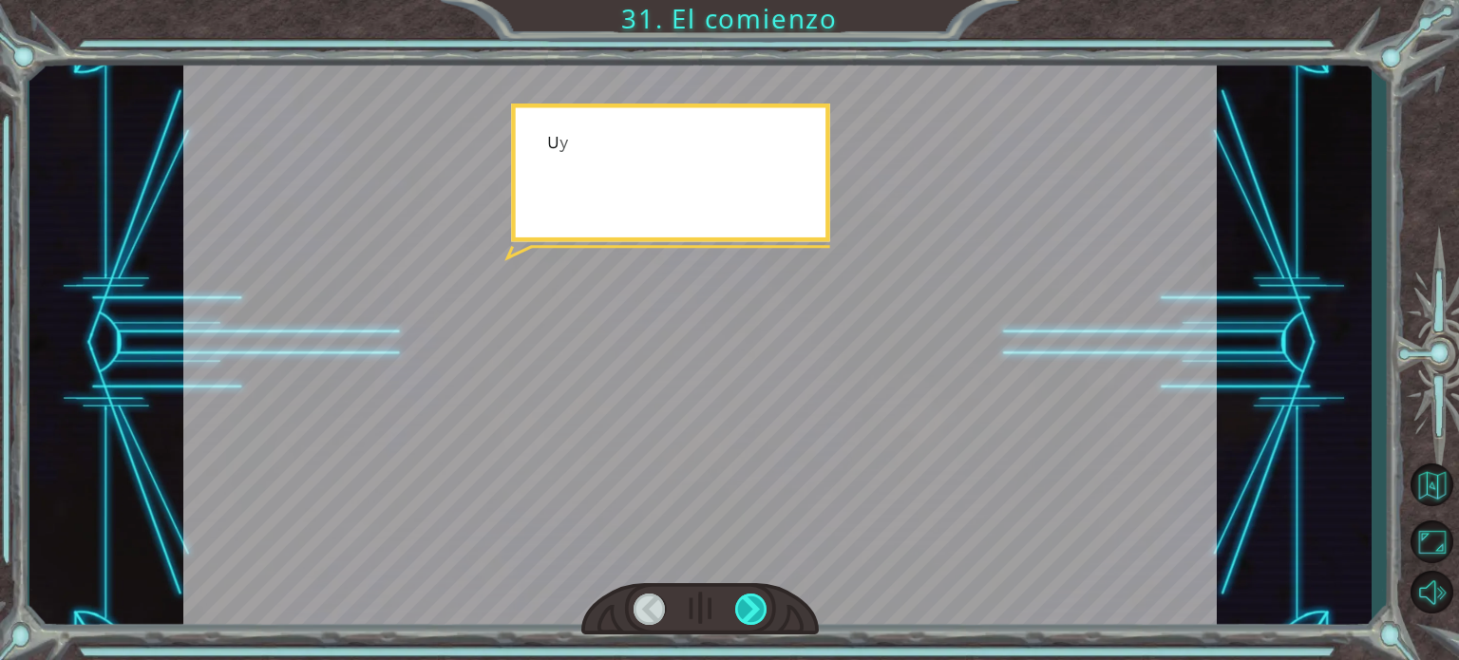
click at [754, 602] on div at bounding box center [751, 609] width 32 height 31
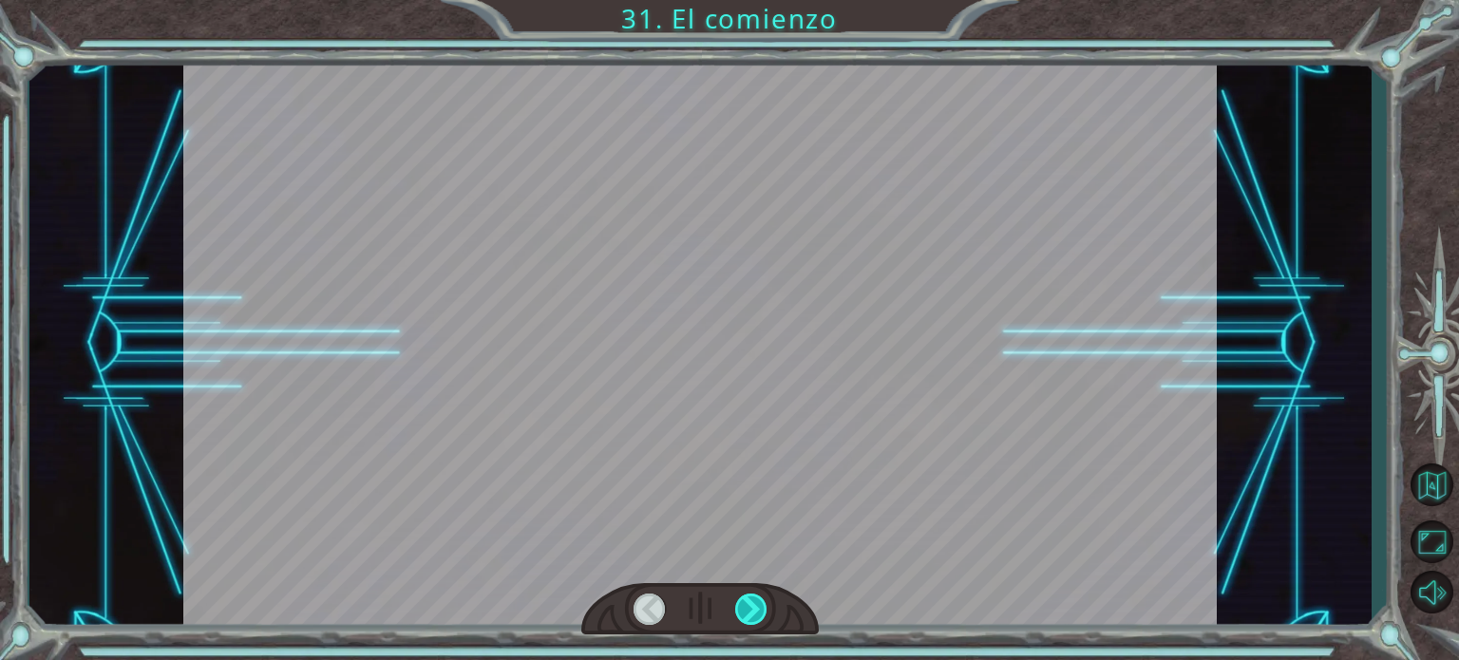
click at [754, 602] on div at bounding box center [751, 609] width 32 height 31
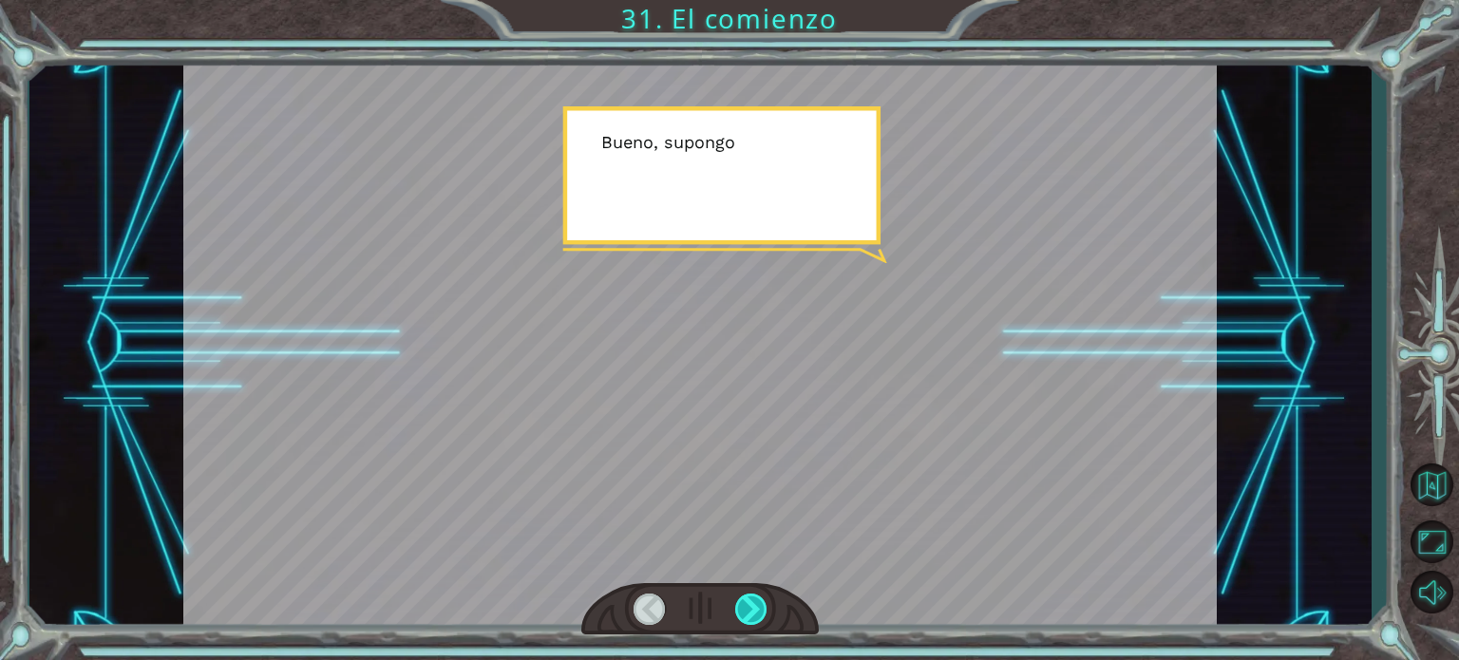
click at [754, 602] on div at bounding box center [751, 609] width 32 height 31
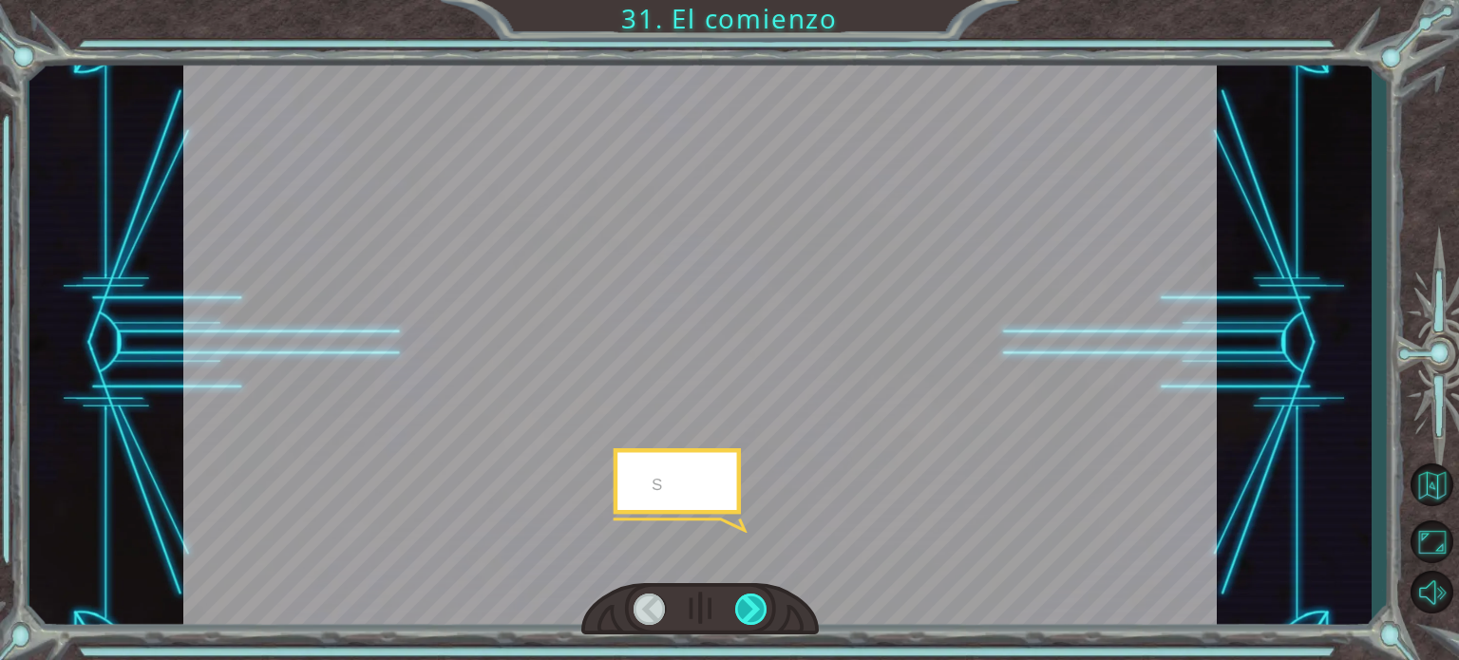
click at [754, 602] on div at bounding box center [751, 609] width 32 height 31
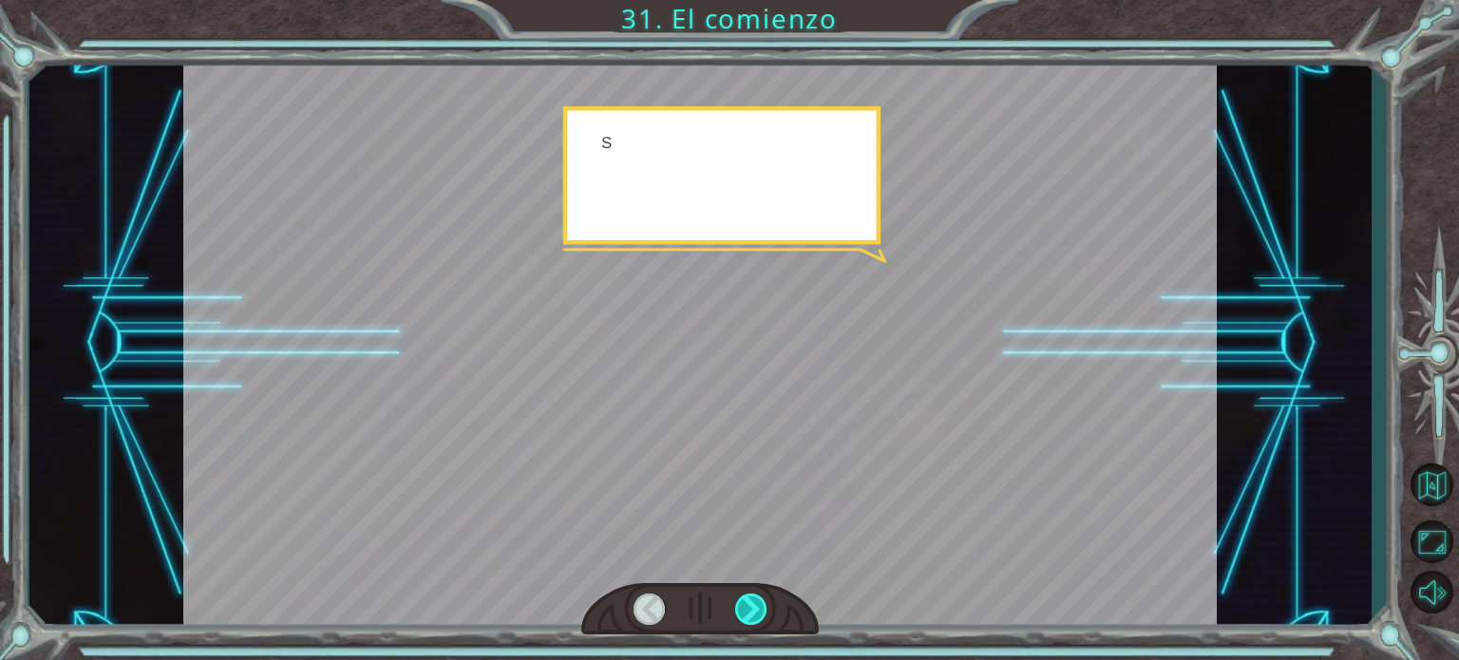
click at [754, 602] on div at bounding box center [751, 609] width 32 height 31
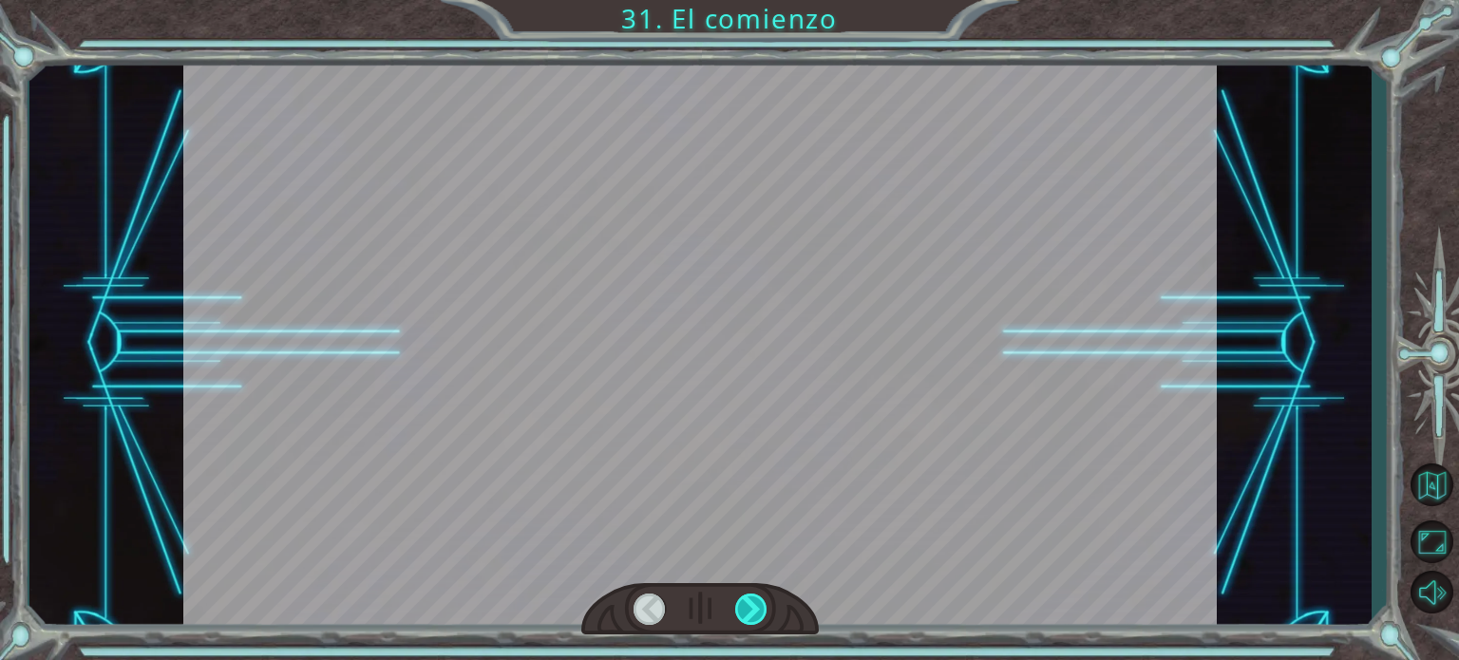
click at [754, 602] on div at bounding box center [751, 609] width 32 height 31
click at [754, 0] on div "Temporary Text ¡ E y , V e g a ! ¡ L o l o g r a m o s ! ¡ M i r a e l s o l ! …" at bounding box center [729, 0] width 1459 height 0
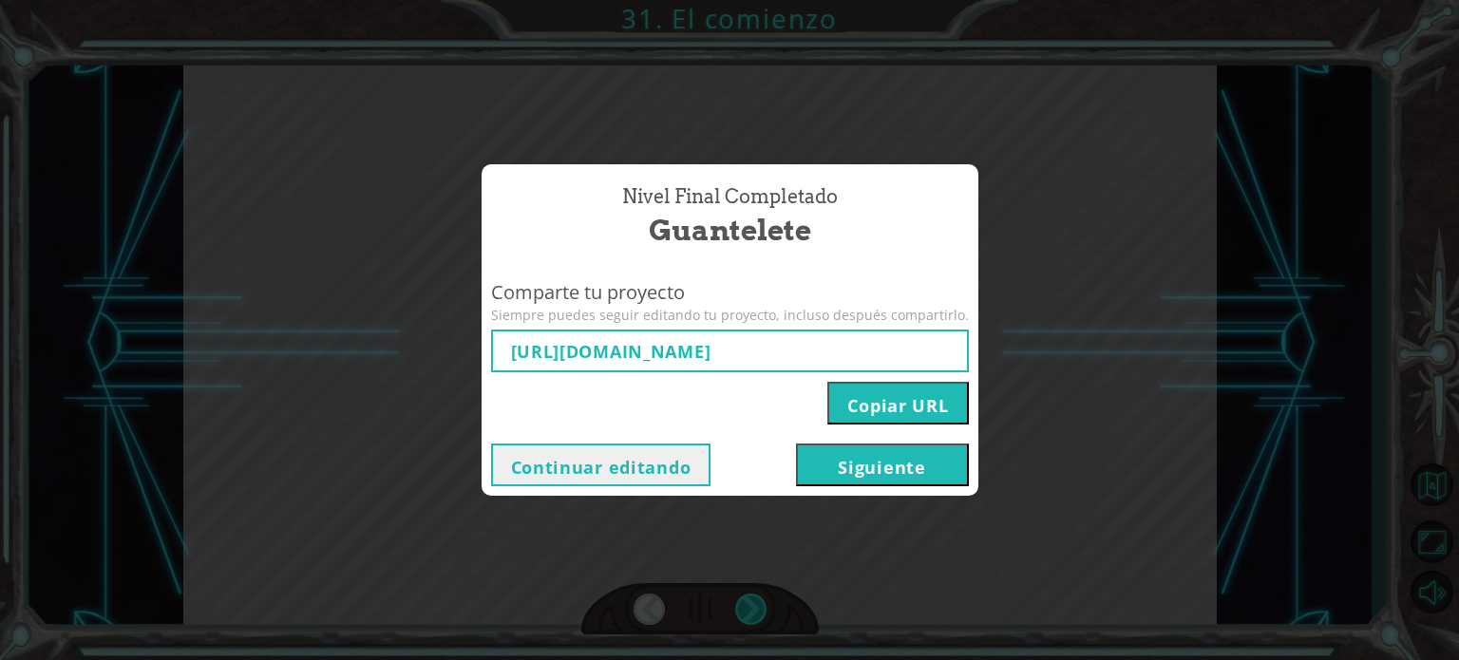
type input "https://www.ozaria.com/play/game-dev-level/1fhcapstoneb/68ac87d04e46b66e43babeb…"
click at [863, 456] on button "Siguiente" at bounding box center [882, 465] width 173 height 43
